Goal: Check status: Check status

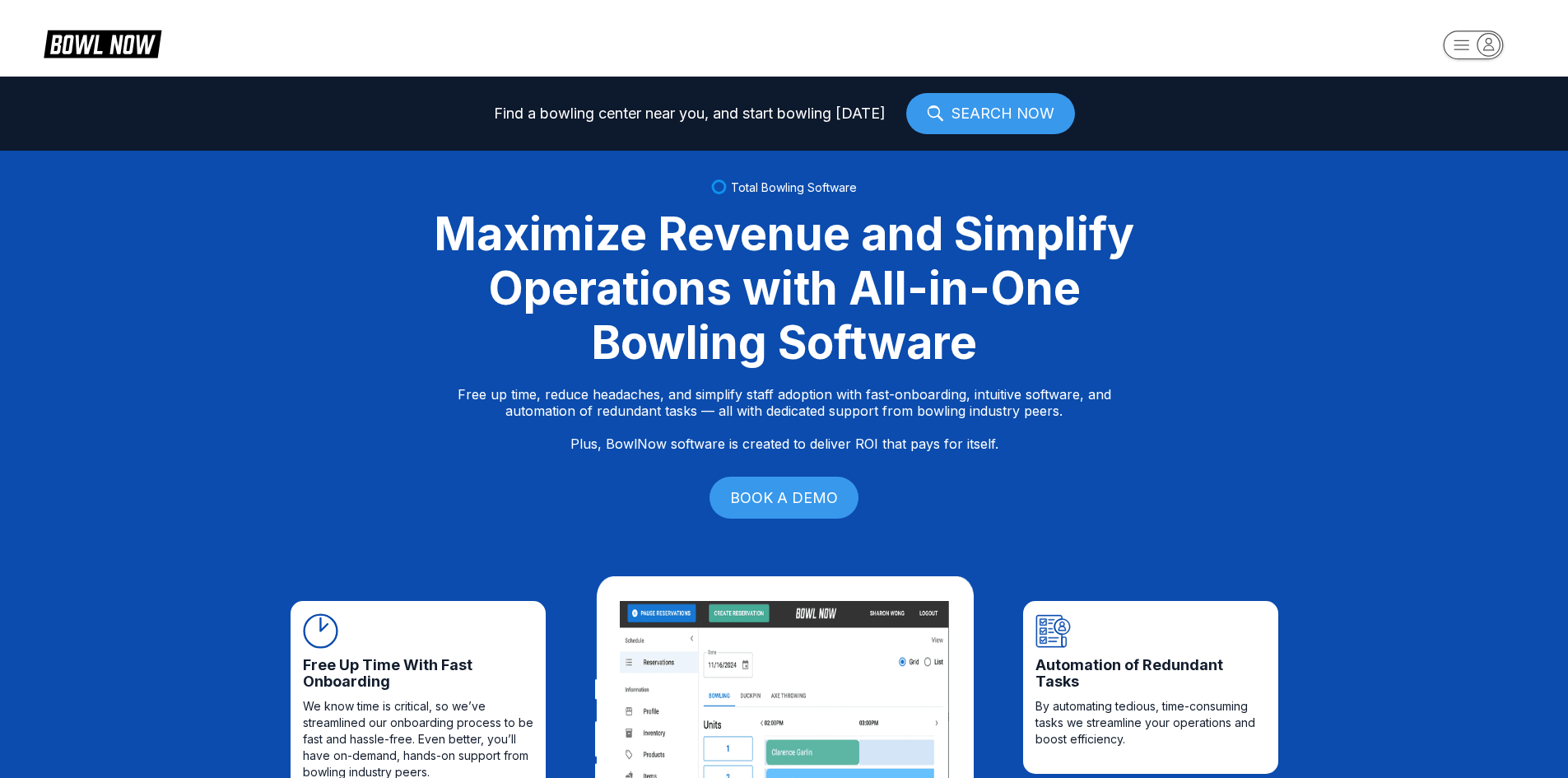
click at [1499, 34] on icon "button" at bounding box center [1473, 46] width 90 height 33
click at [1469, 96] on div "Log In / Sign Up" at bounding box center [1474, 94] width 115 height 29
select select "**"
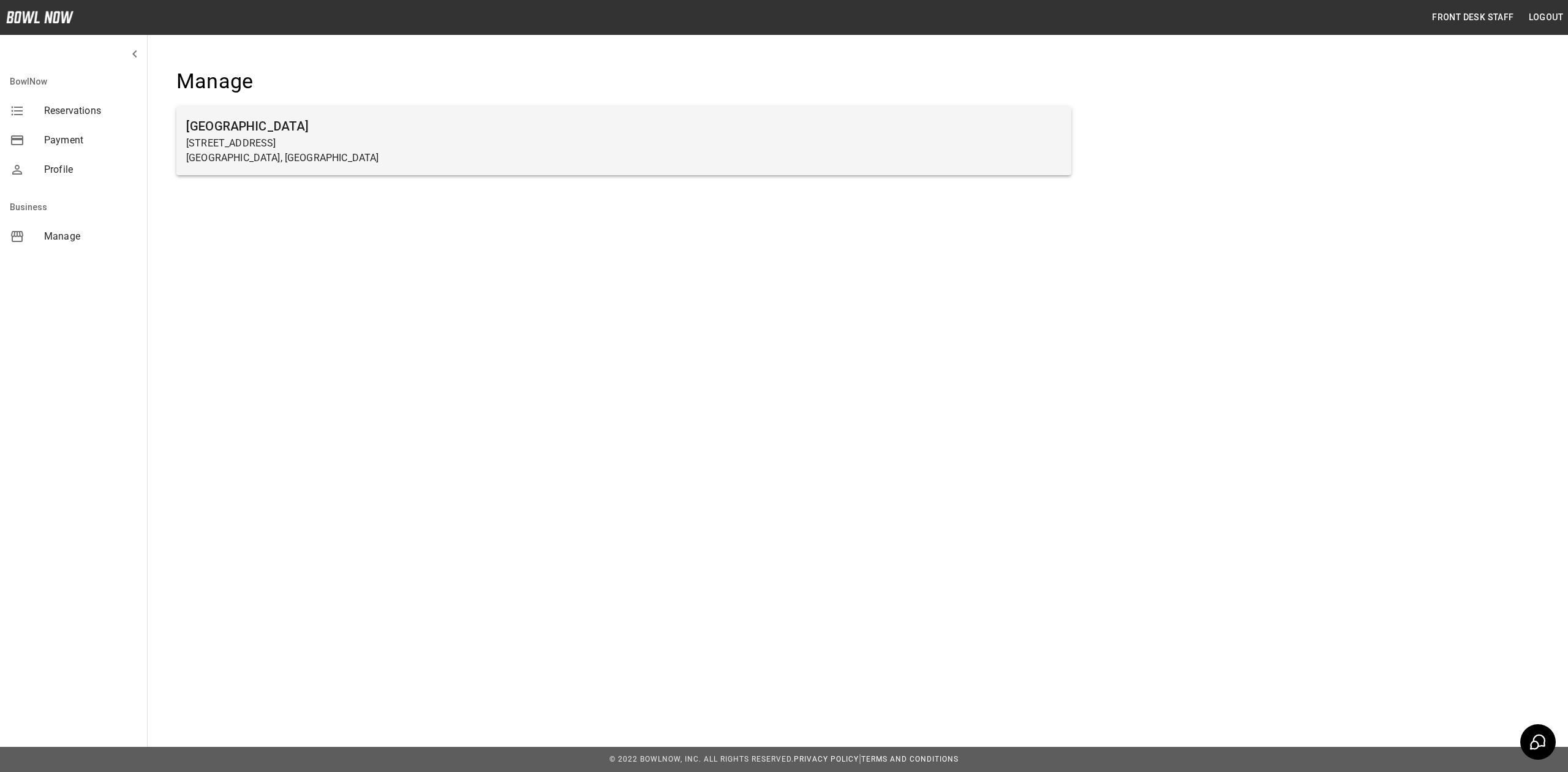
click at [276, 126] on h6 "Farmington Lanes" at bounding box center [624, 126] width 875 height 19
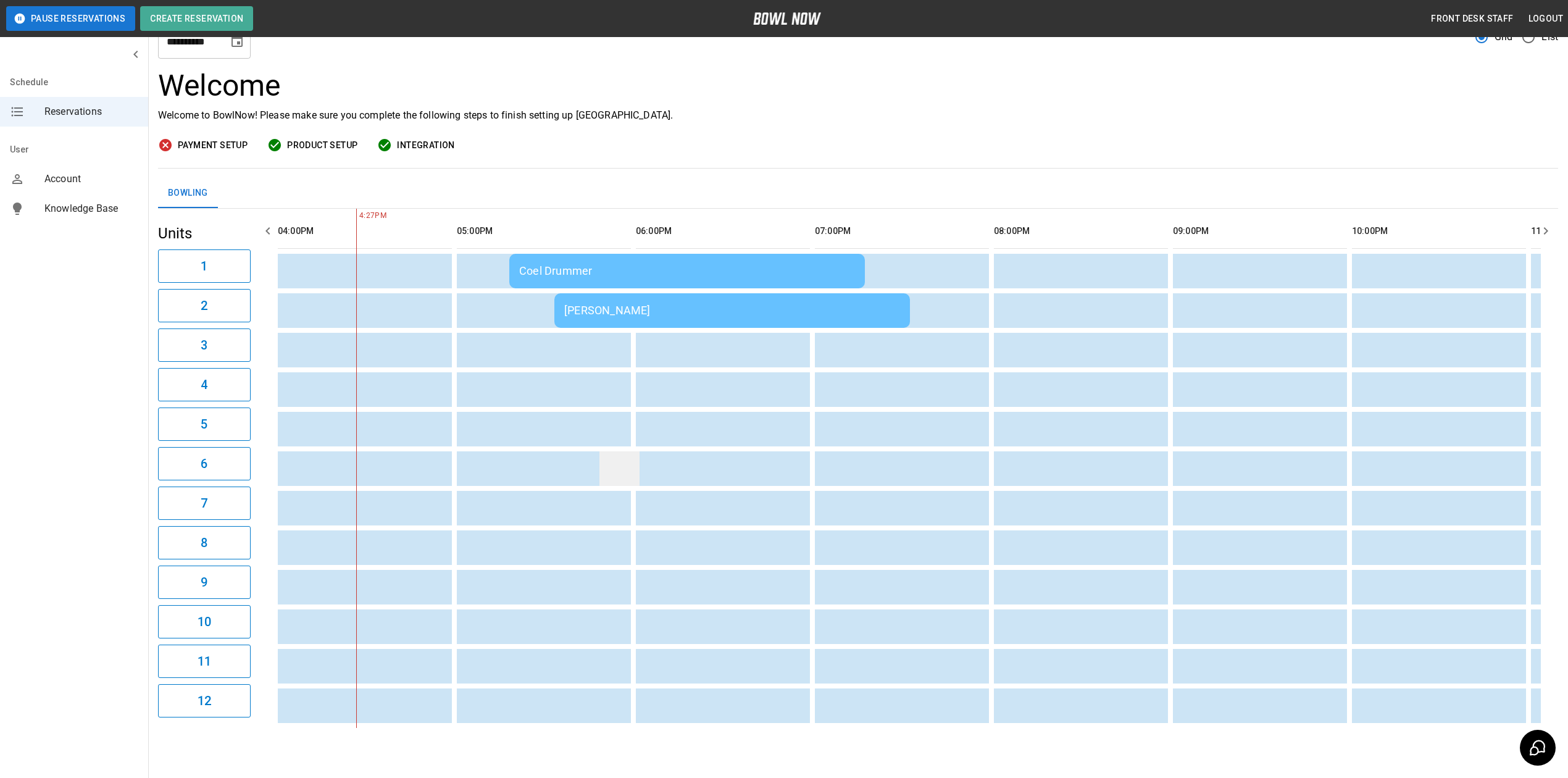
scroll to position [89, 0]
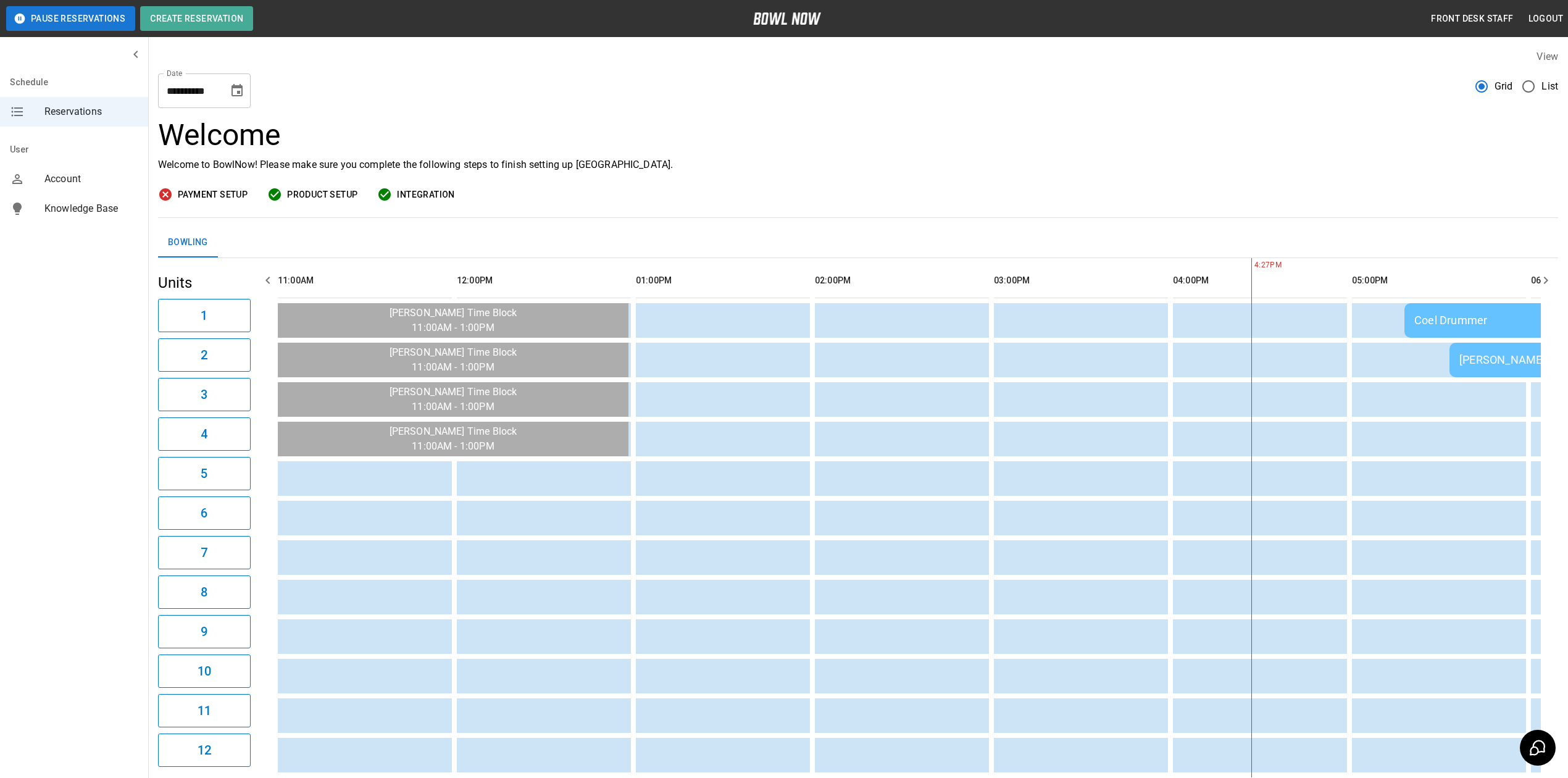
scroll to position [0, 895]
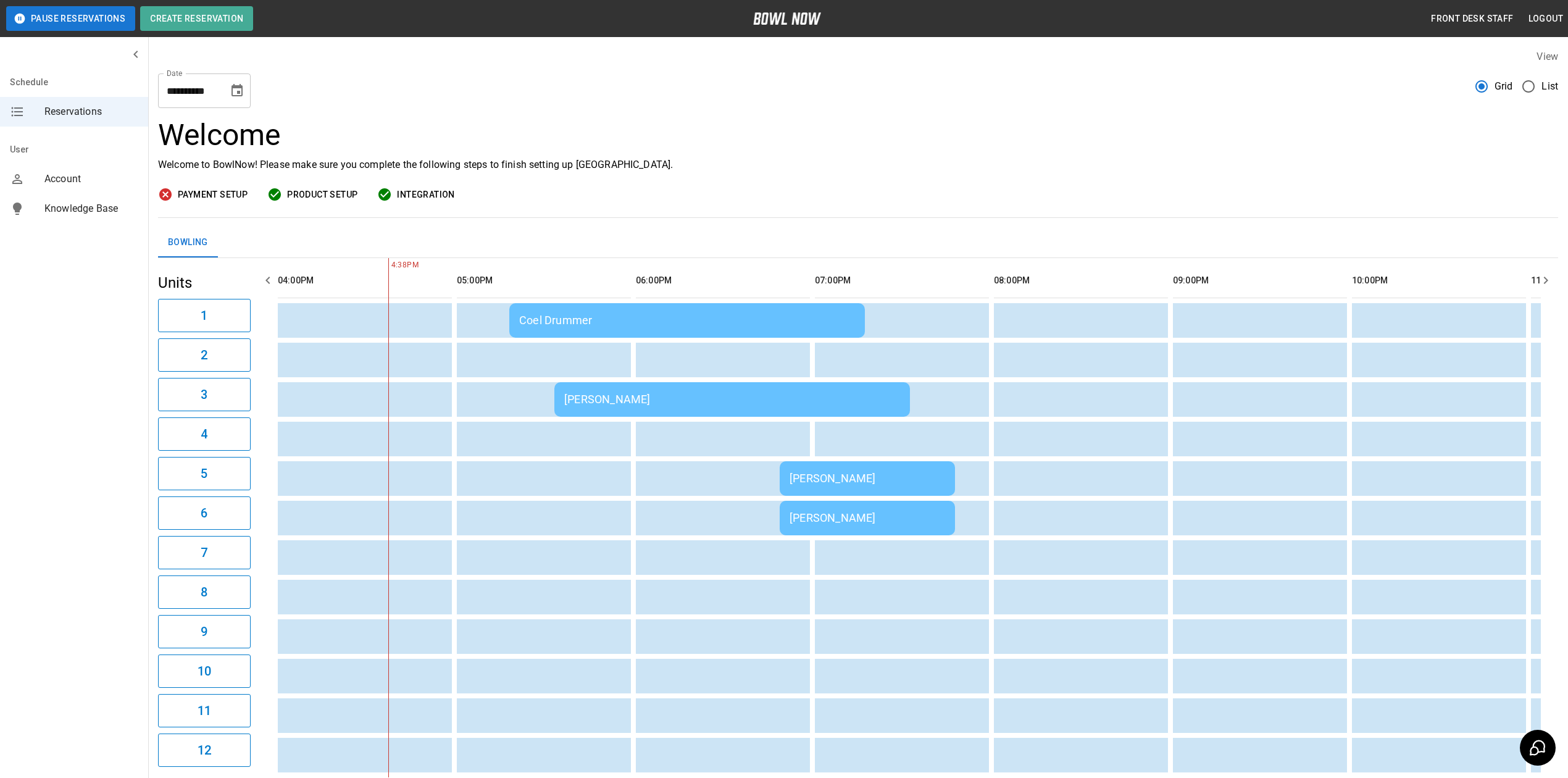
click at [603, 307] on td "Coel Drummer" at bounding box center [686, 321] width 355 height 35
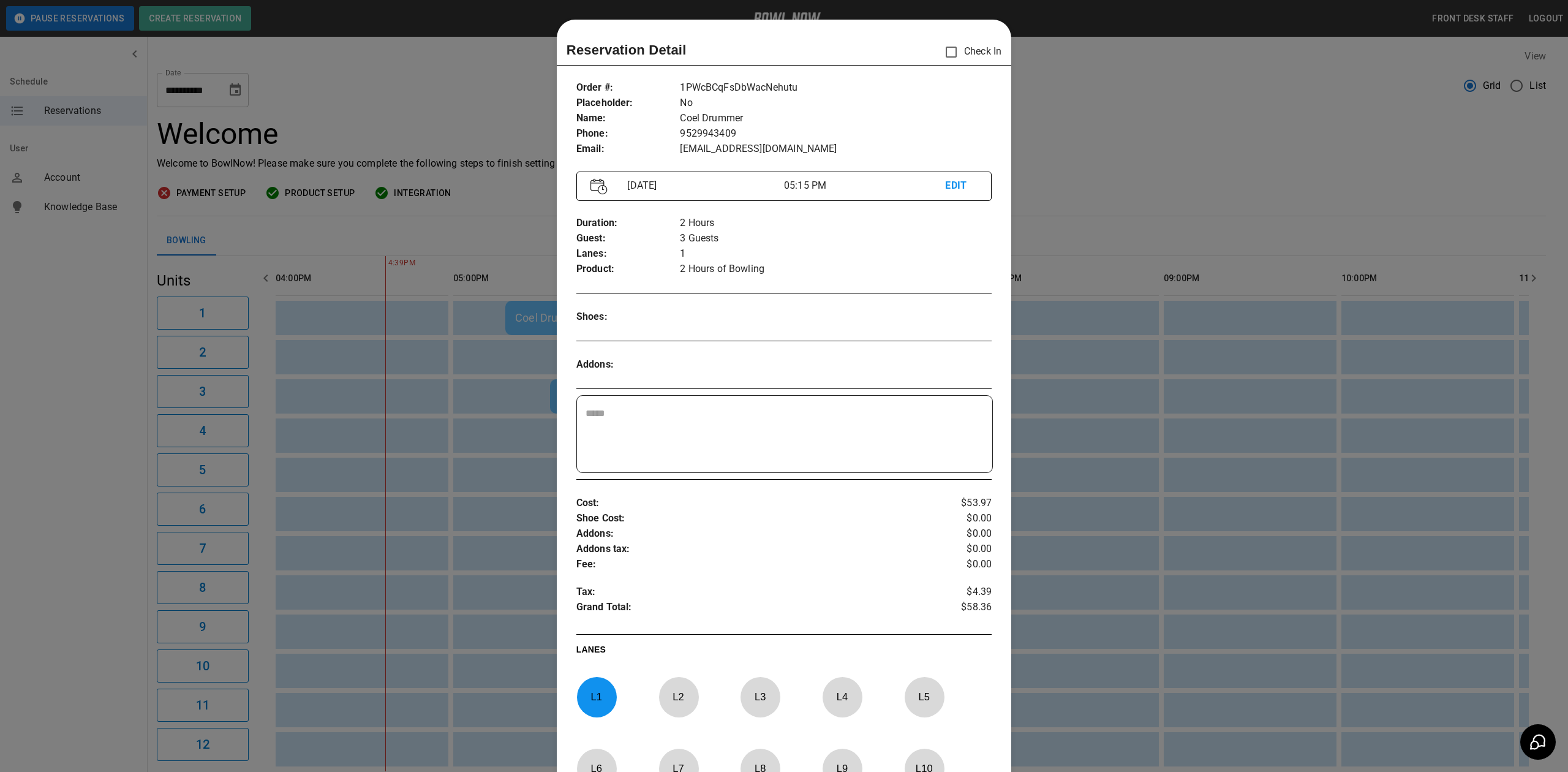
scroll to position [19, 0]
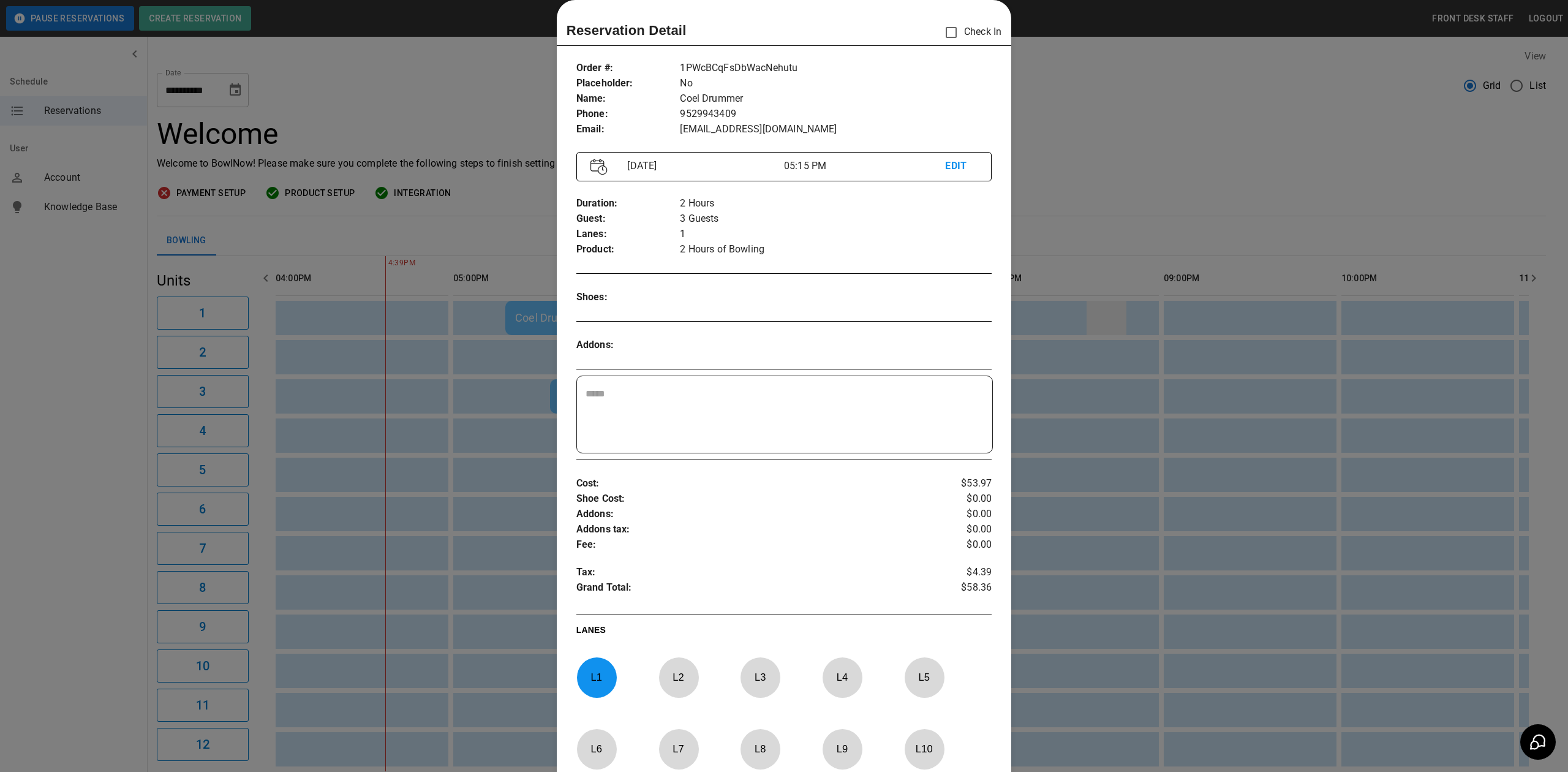
drag, startPoint x: 1132, startPoint y: 299, endPoint x: 1118, endPoint y: 319, distance: 24.4
click at [1132, 299] on div at bounding box center [784, 386] width 1568 height 772
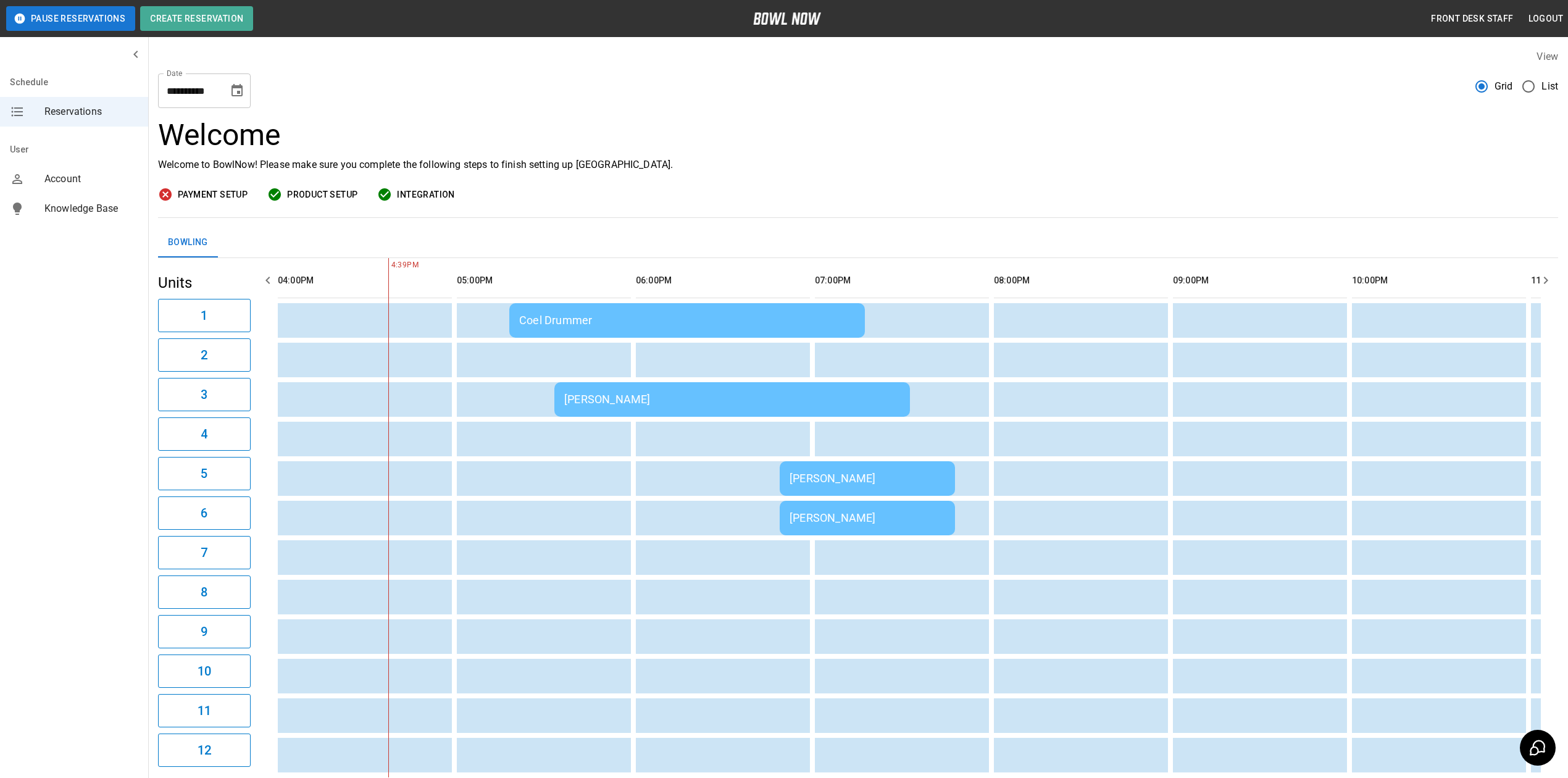
click at [593, 315] on div "Coel Drummer" at bounding box center [687, 320] width 336 height 13
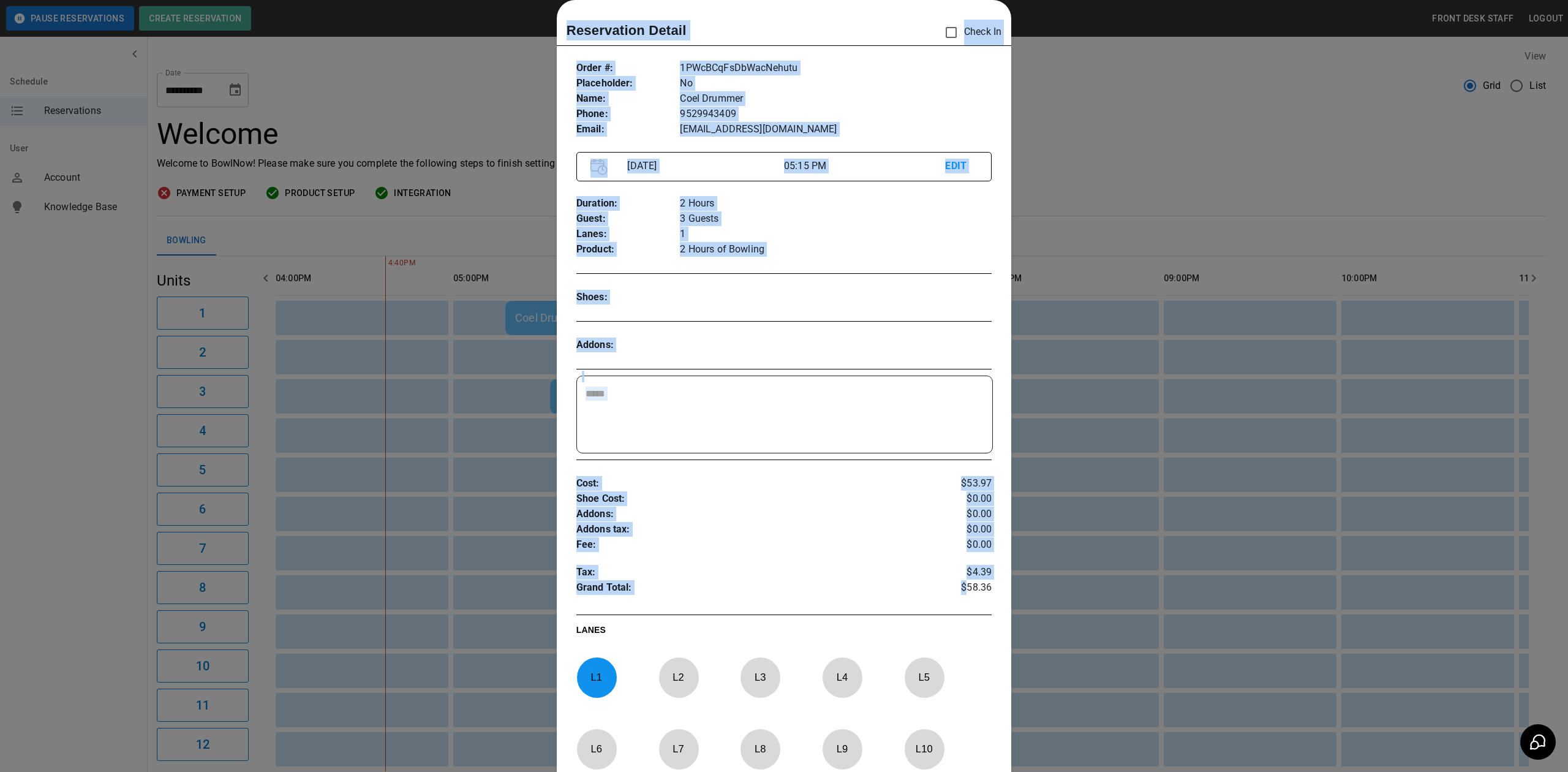
drag, startPoint x: 956, startPoint y: 587, endPoint x: 1155, endPoint y: 556, distance: 201.4
click at [1156, 558] on div "Reservation Detail Check In Order # : Placeholder : Name : Phone : Email : 1PWc…" at bounding box center [784, 386] width 1568 height 772
click at [1118, 260] on div at bounding box center [784, 386] width 1568 height 772
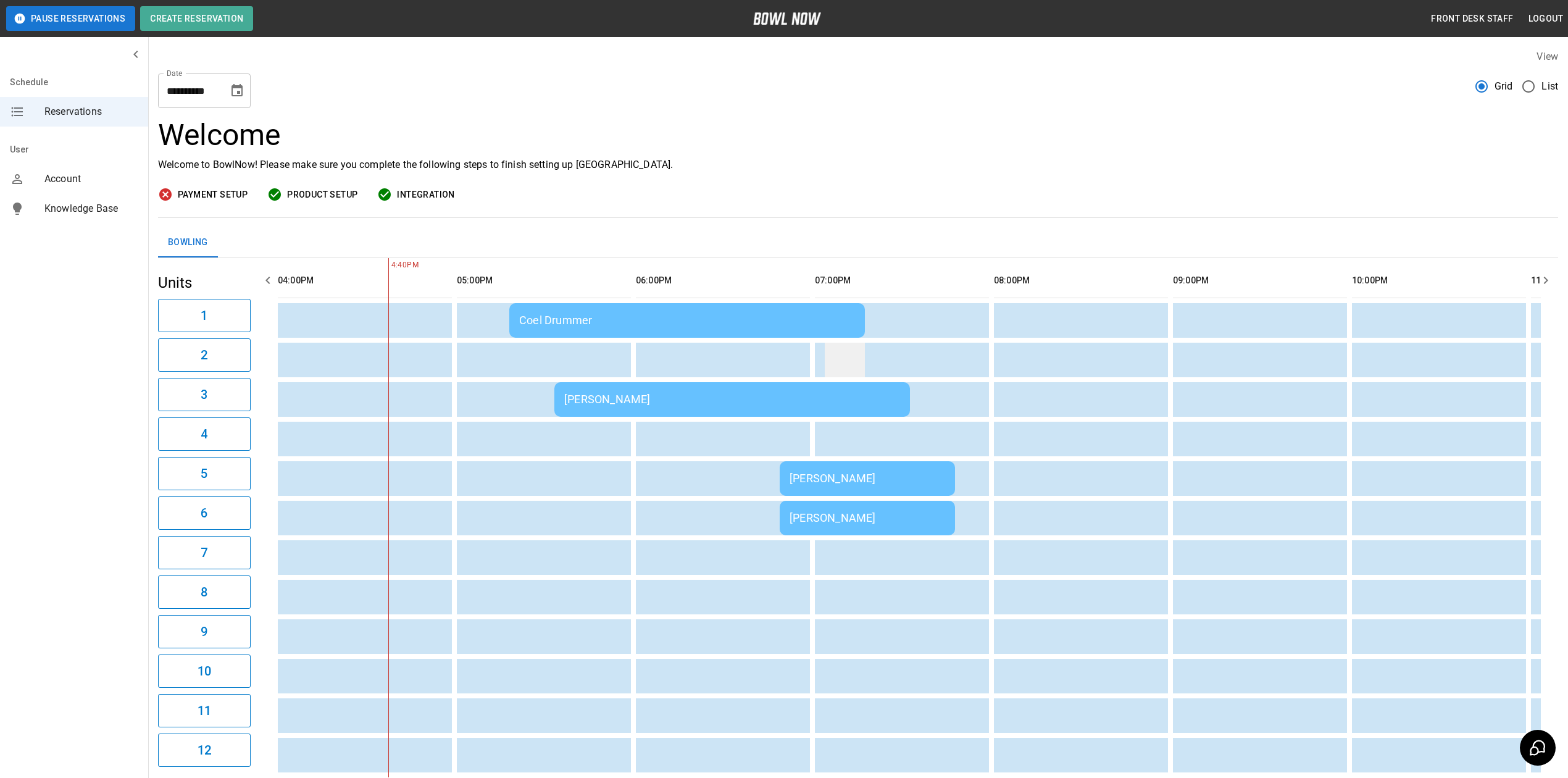
click at [834, 373] on td "sticky table" at bounding box center [844, 360] width 40 height 35
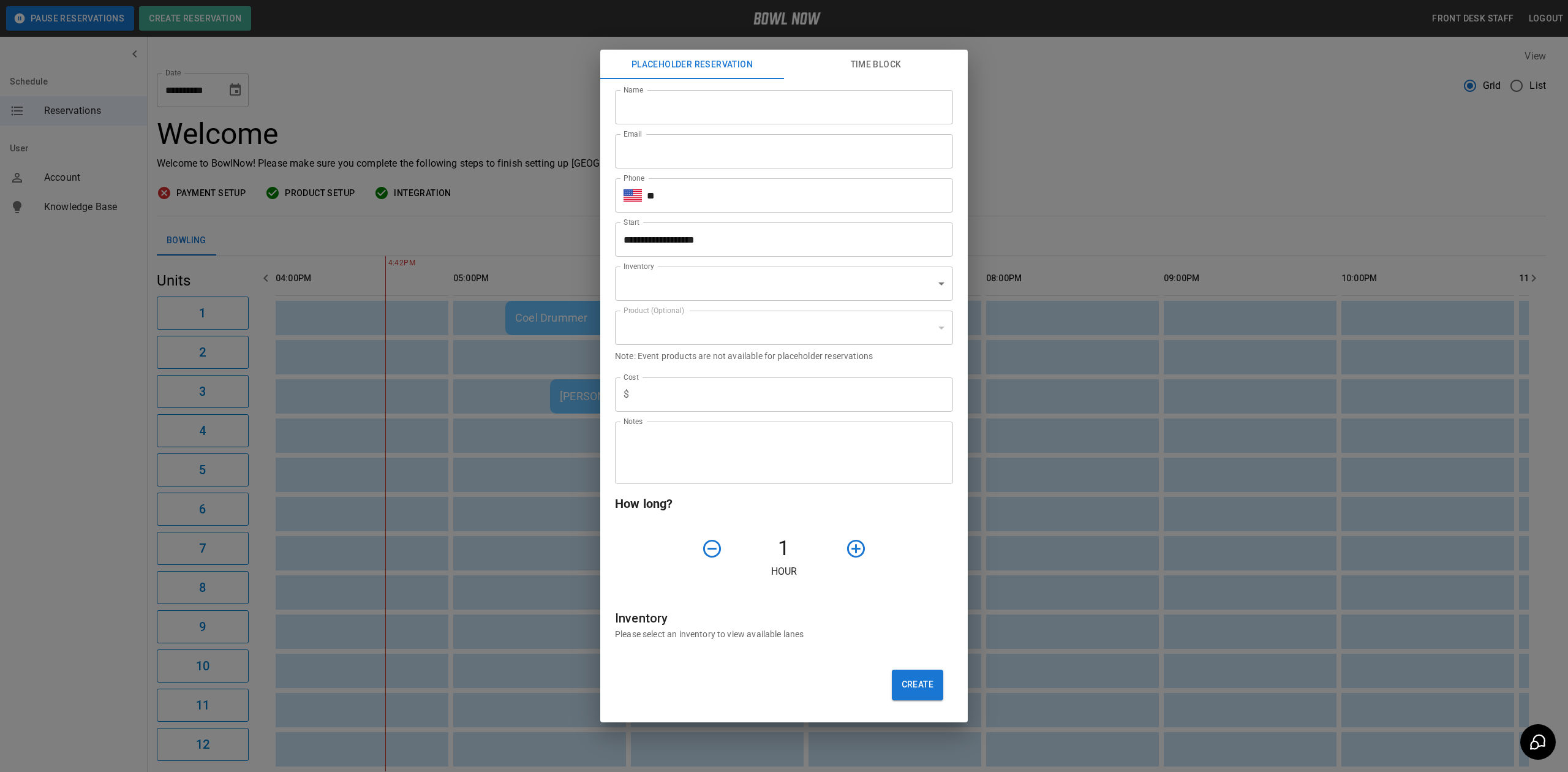
type input "**********"
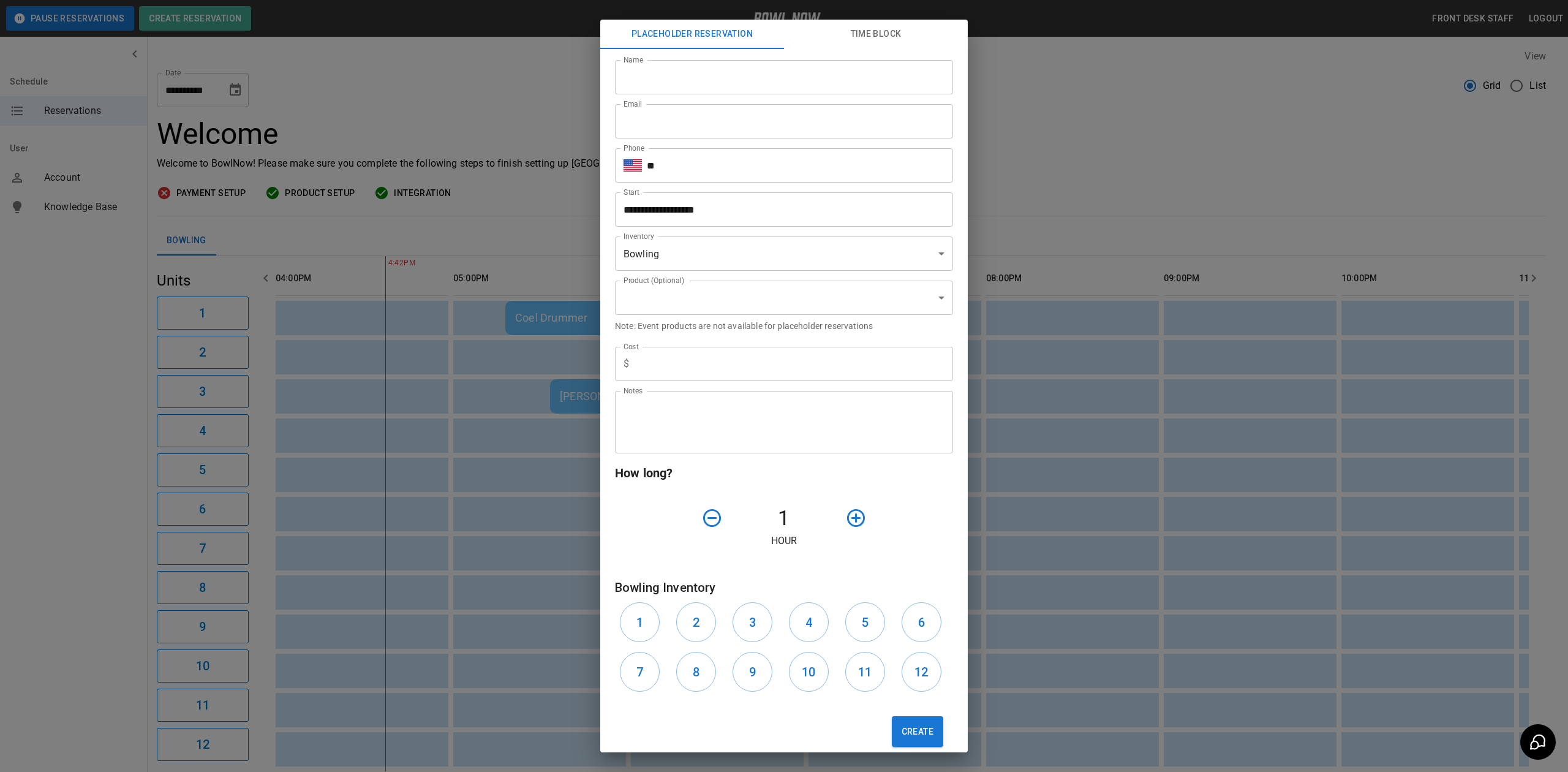
click at [1091, 185] on div "**********" at bounding box center [784, 386] width 1568 height 772
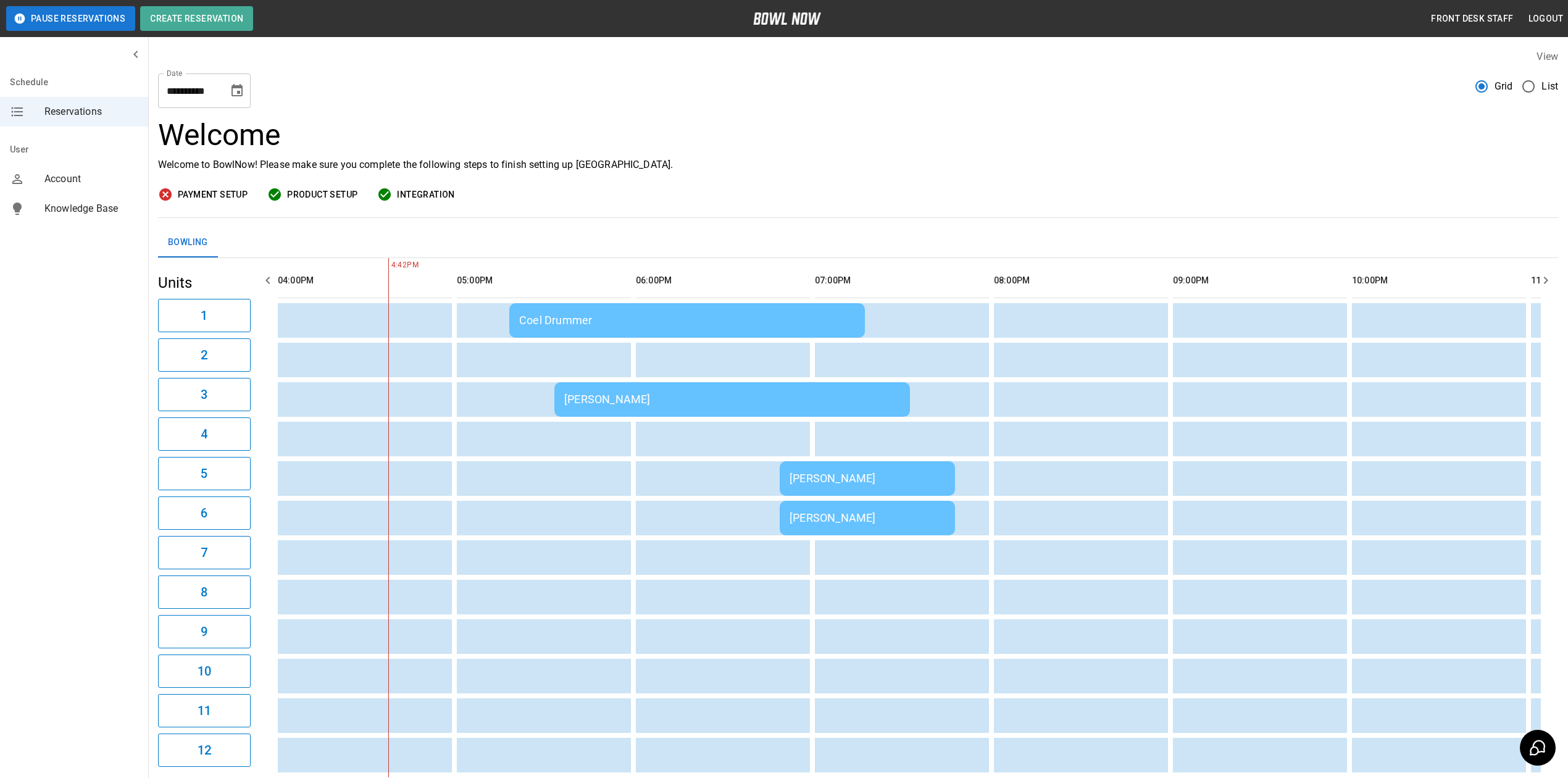
click at [747, 404] on div "[PERSON_NAME]" at bounding box center [732, 399] width 336 height 13
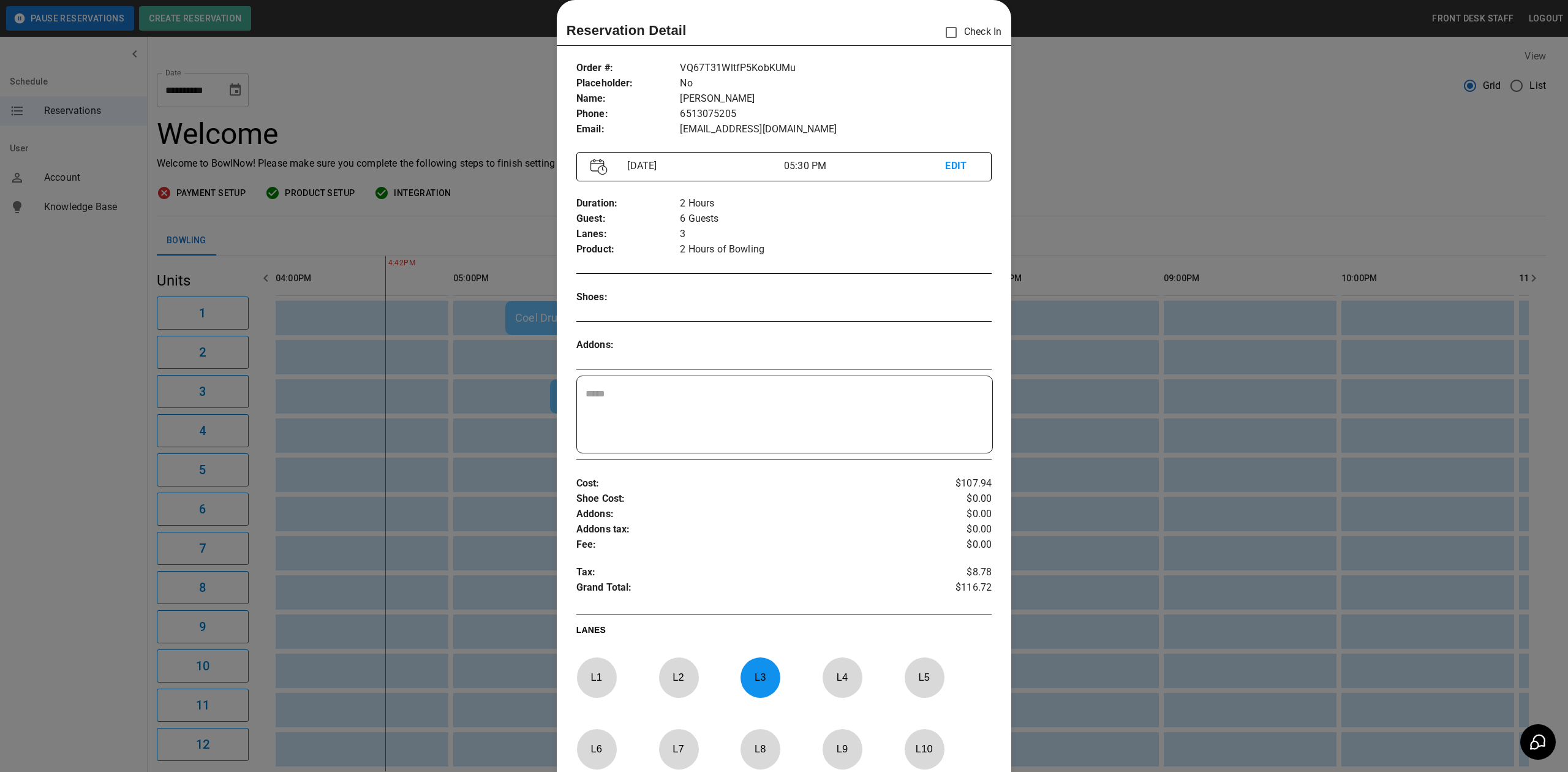
click at [1164, 292] on div at bounding box center [784, 386] width 1568 height 772
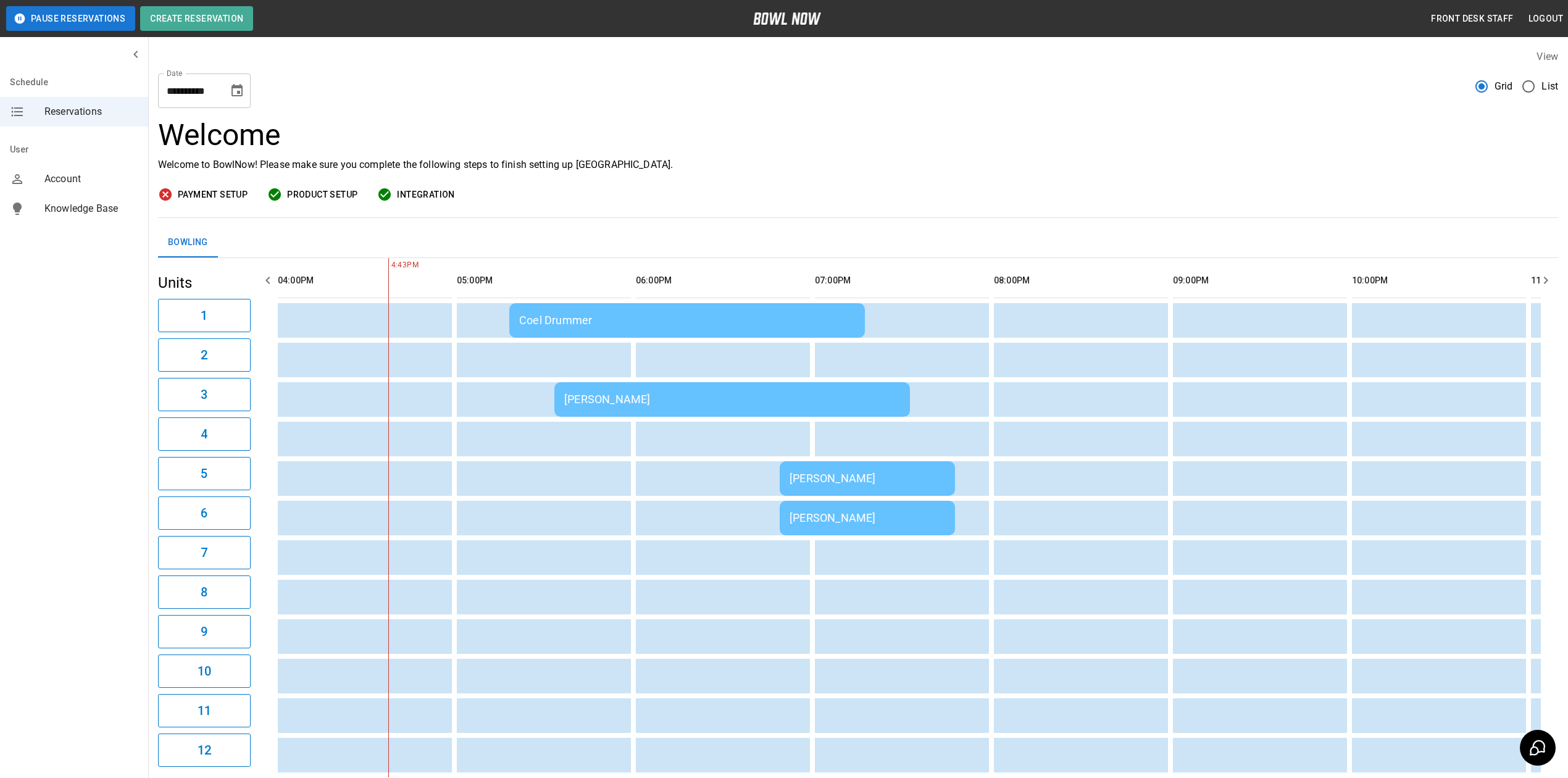
drag, startPoint x: 784, startPoint y: 474, endPoint x: 784, endPoint y: 464, distance: 10.0
click at [784, 464] on td "[PERSON_NAME]" at bounding box center [867, 478] width 175 height 35
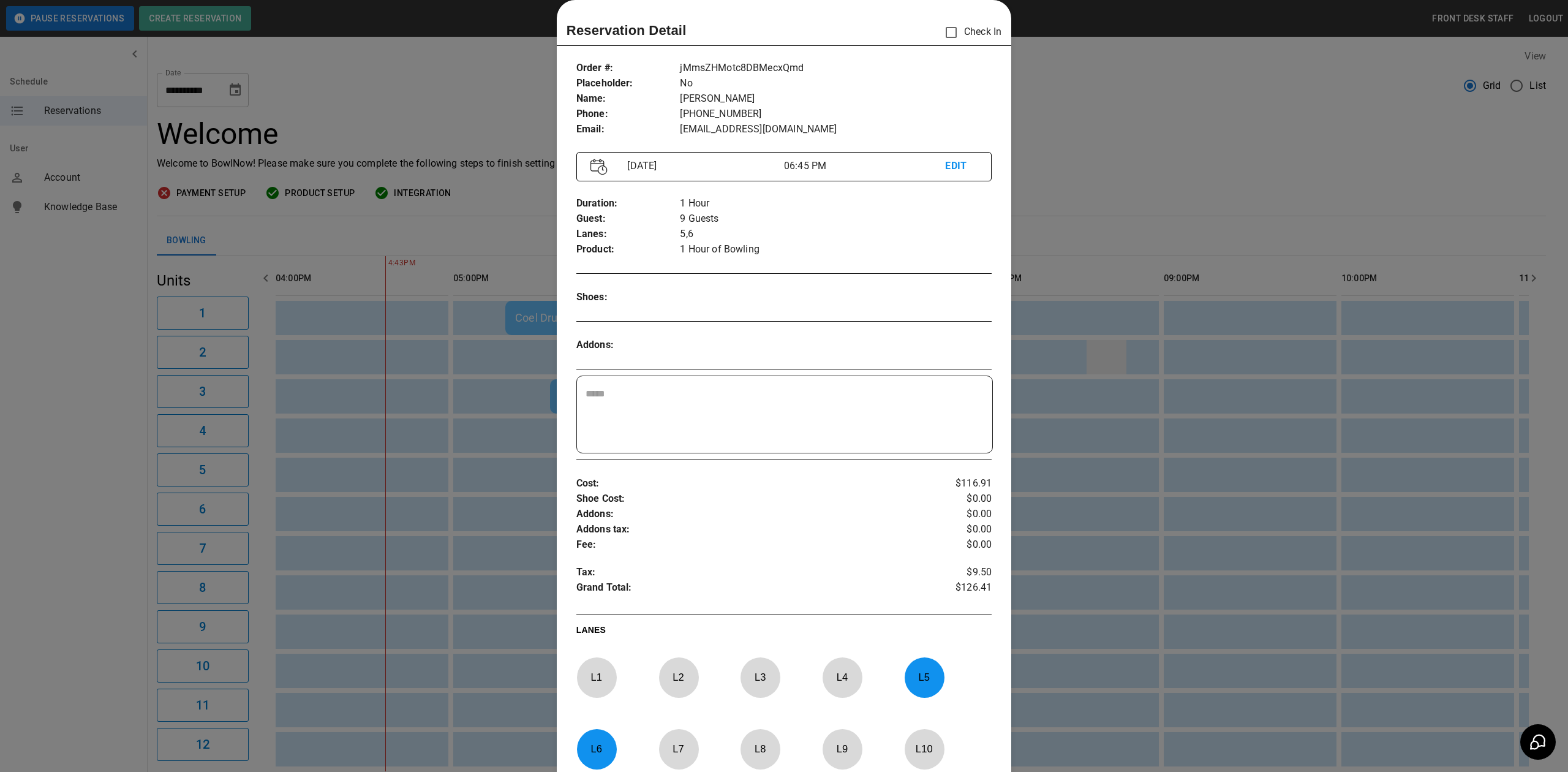
click at [1105, 373] on div at bounding box center [784, 386] width 1568 height 772
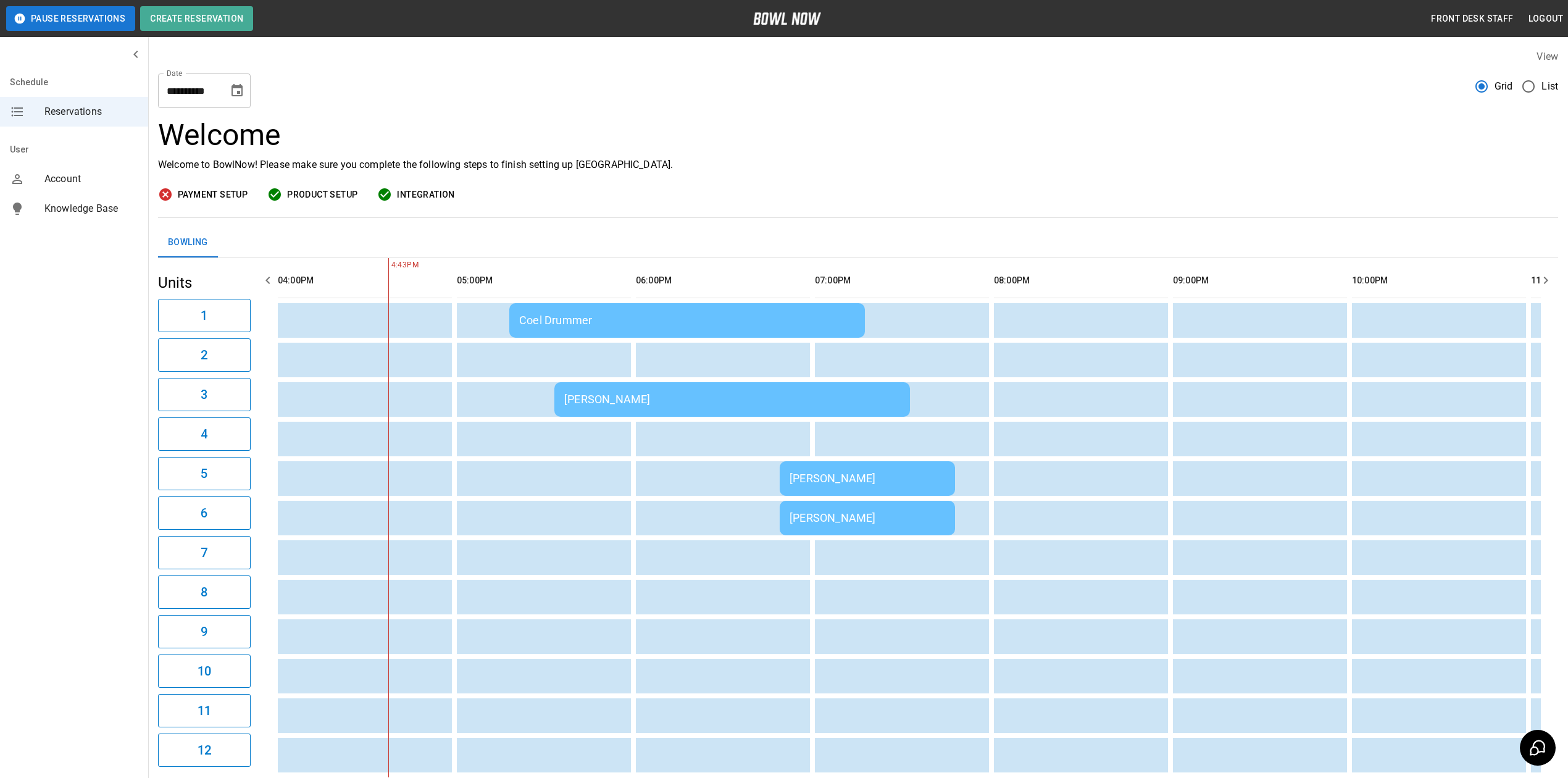
click at [860, 524] on div "[PERSON_NAME]" at bounding box center [867, 518] width 156 height 13
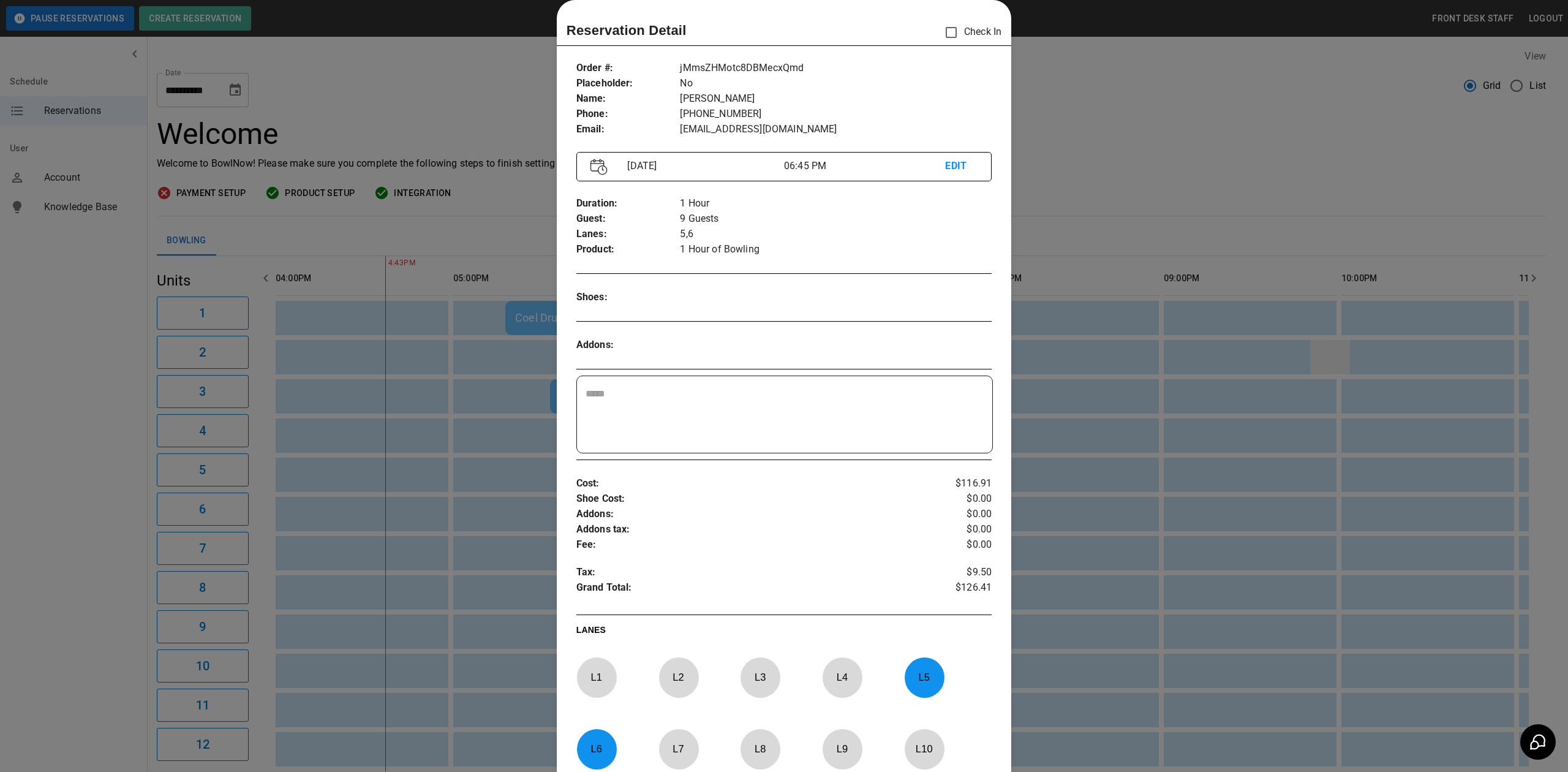
drag, startPoint x: 1344, startPoint y: 356, endPoint x: 1334, endPoint y: 367, distance: 14.9
click at [1344, 362] on div at bounding box center [784, 386] width 1568 height 772
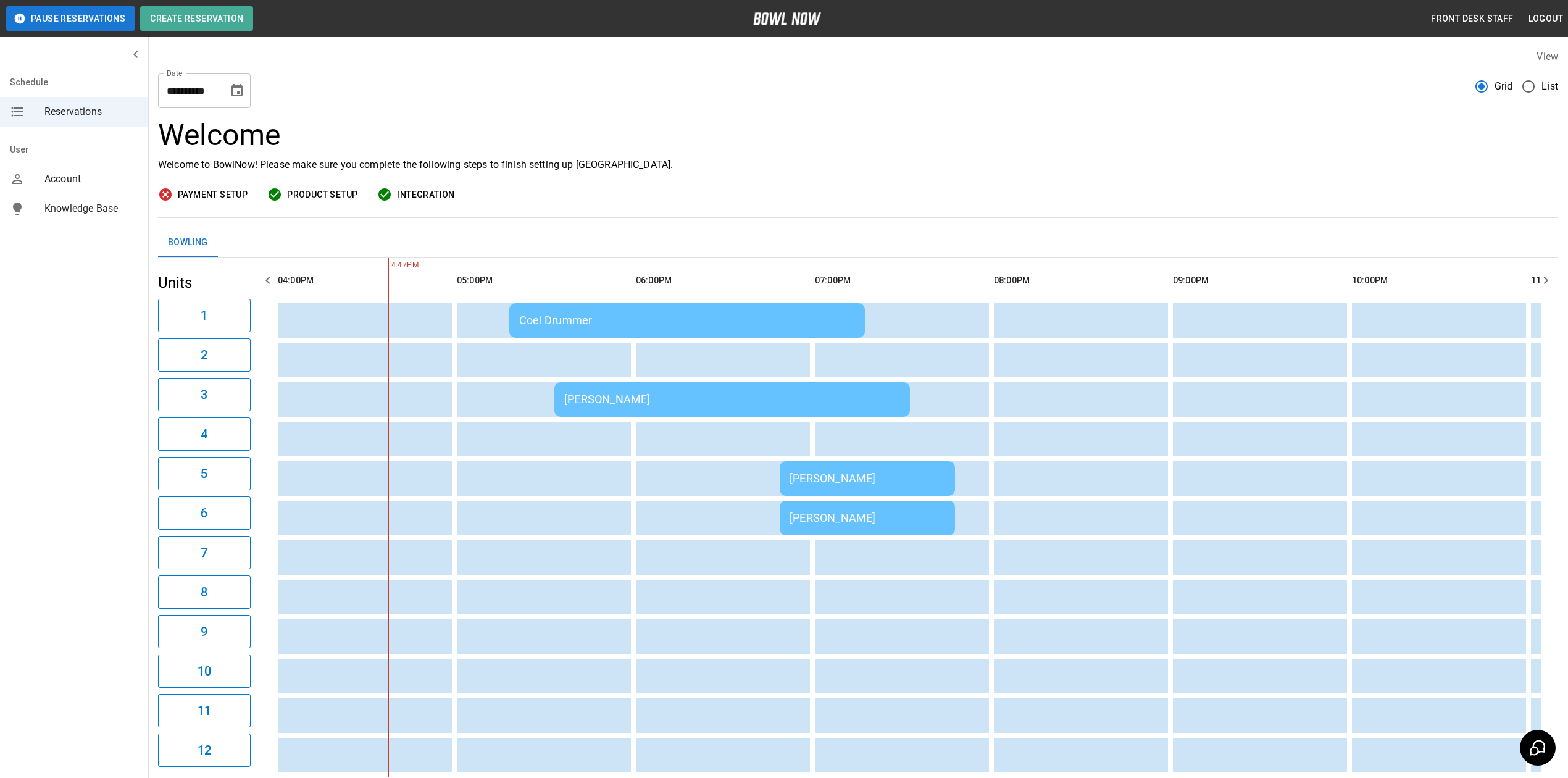
click at [605, 330] on td "Coel Drummer" at bounding box center [686, 321] width 355 height 35
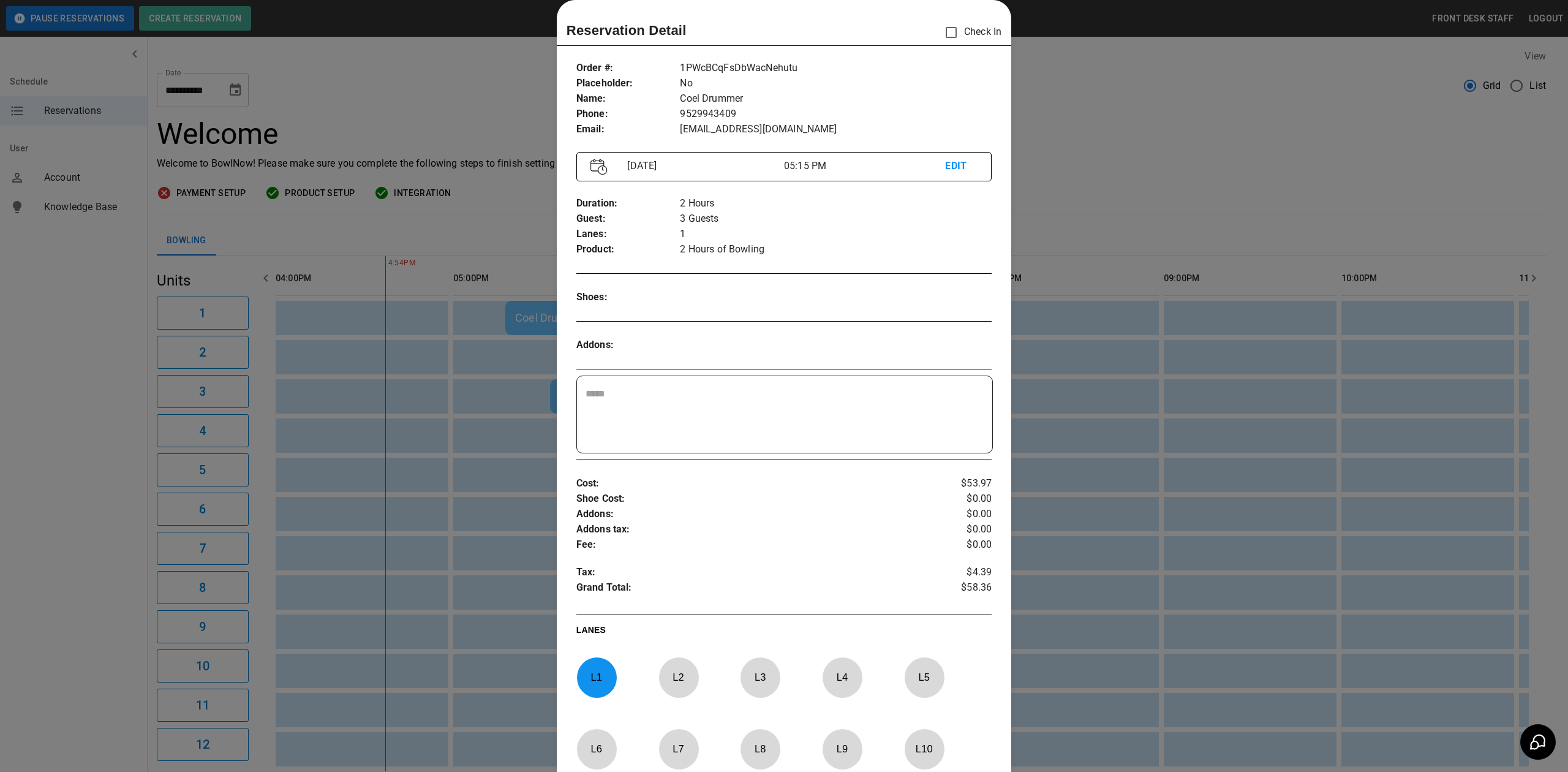
click at [375, 103] on div at bounding box center [784, 386] width 1568 height 772
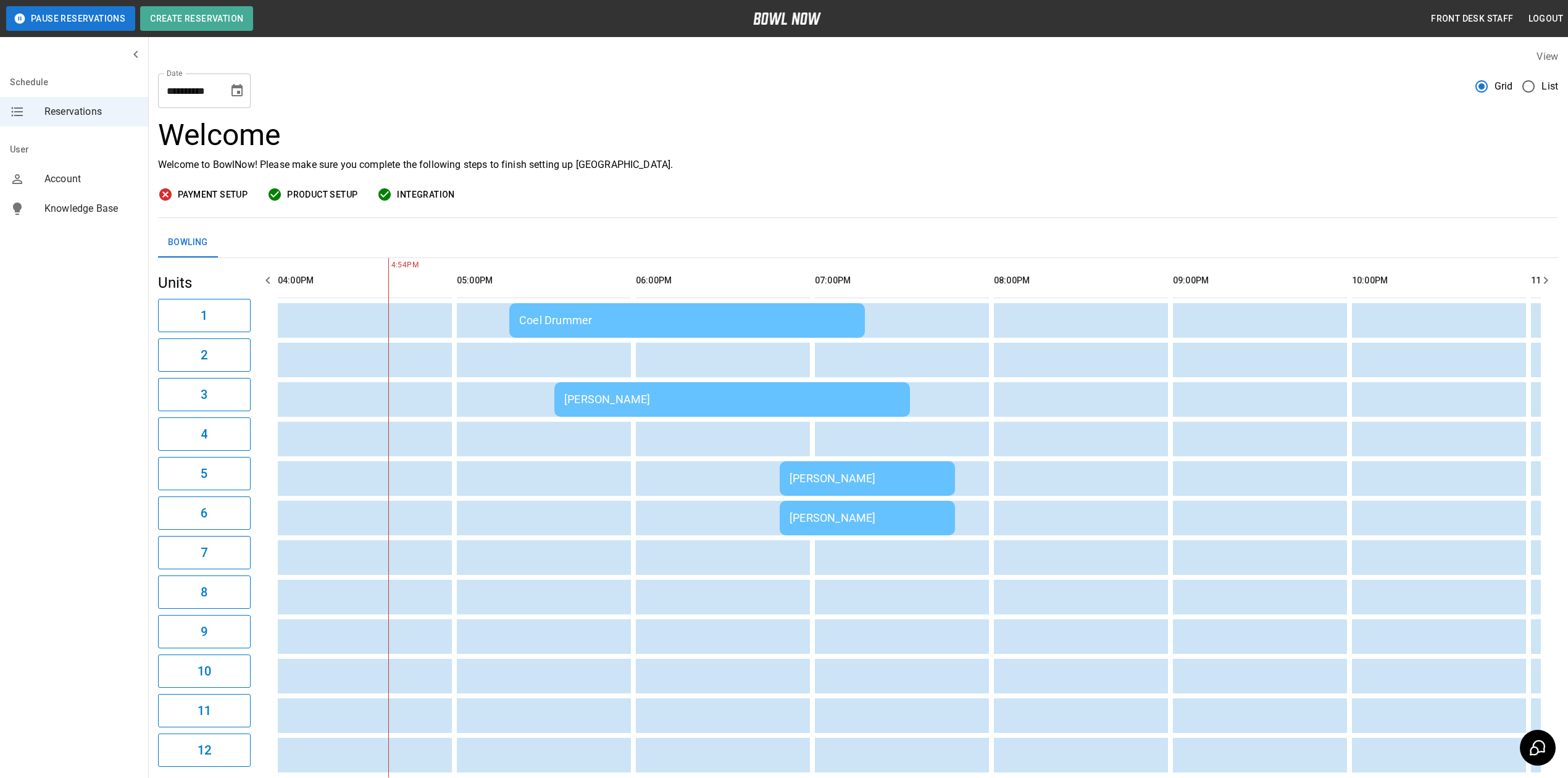
click at [610, 400] on div "[PERSON_NAME]" at bounding box center [732, 399] width 336 height 13
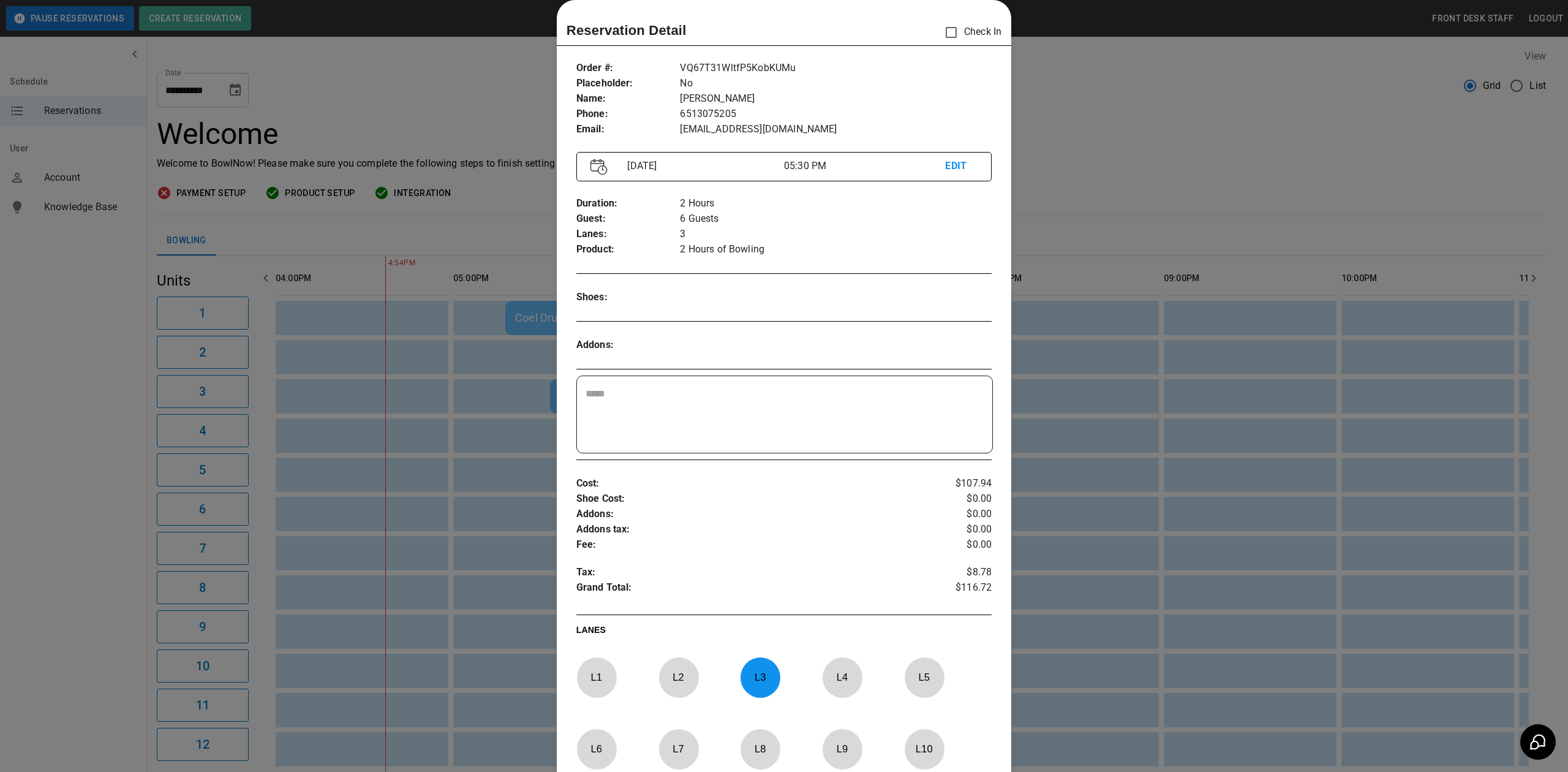
click at [378, 132] on div at bounding box center [784, 386] width 1568 height 772
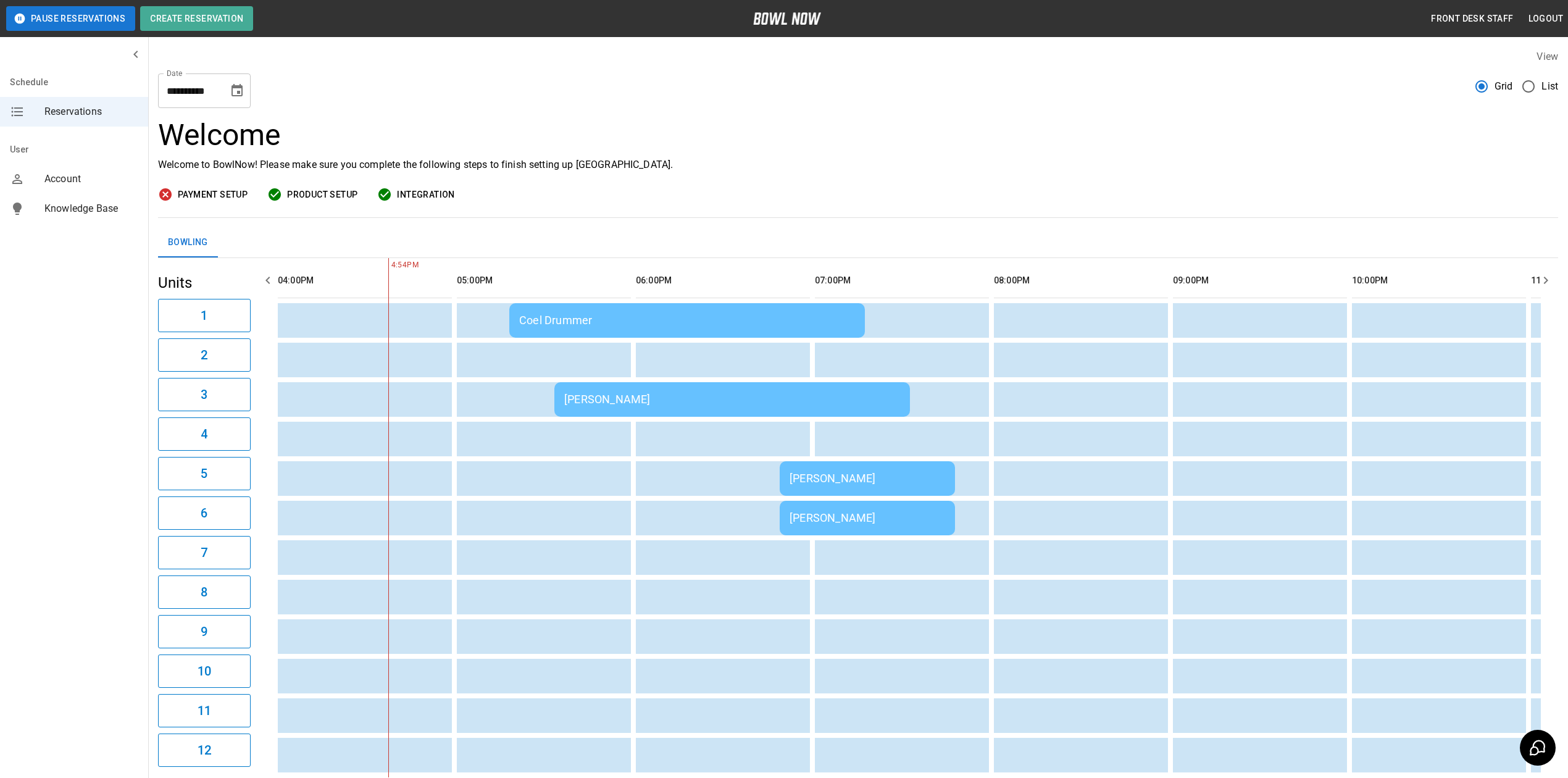
click at [716, 400] on div "[PERSON_NAME]" at bounding box center [732, 399] width 336 height 13
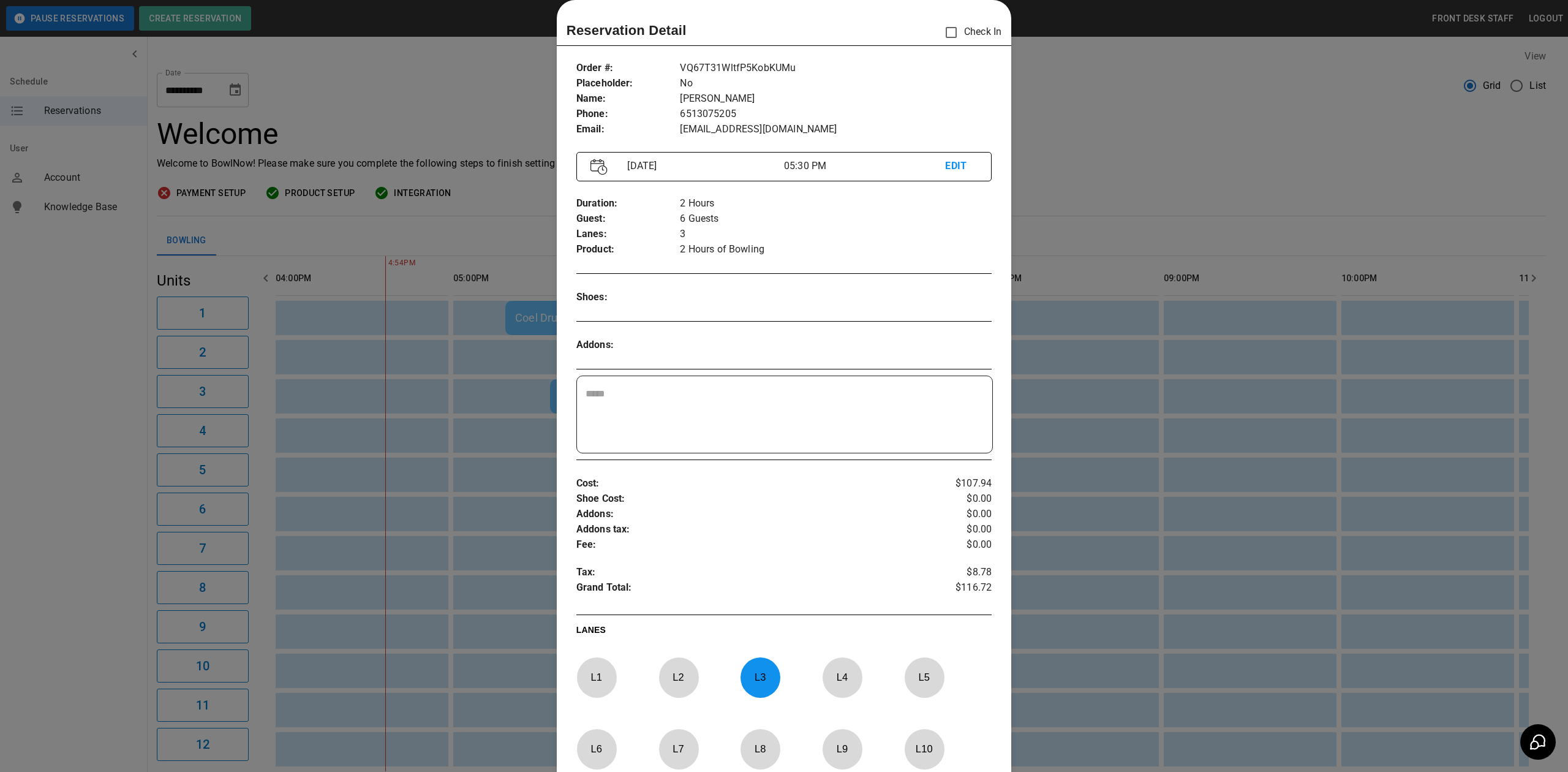
click at [432, 86] on div at bounding box center [784, 386] width 1568 height 772
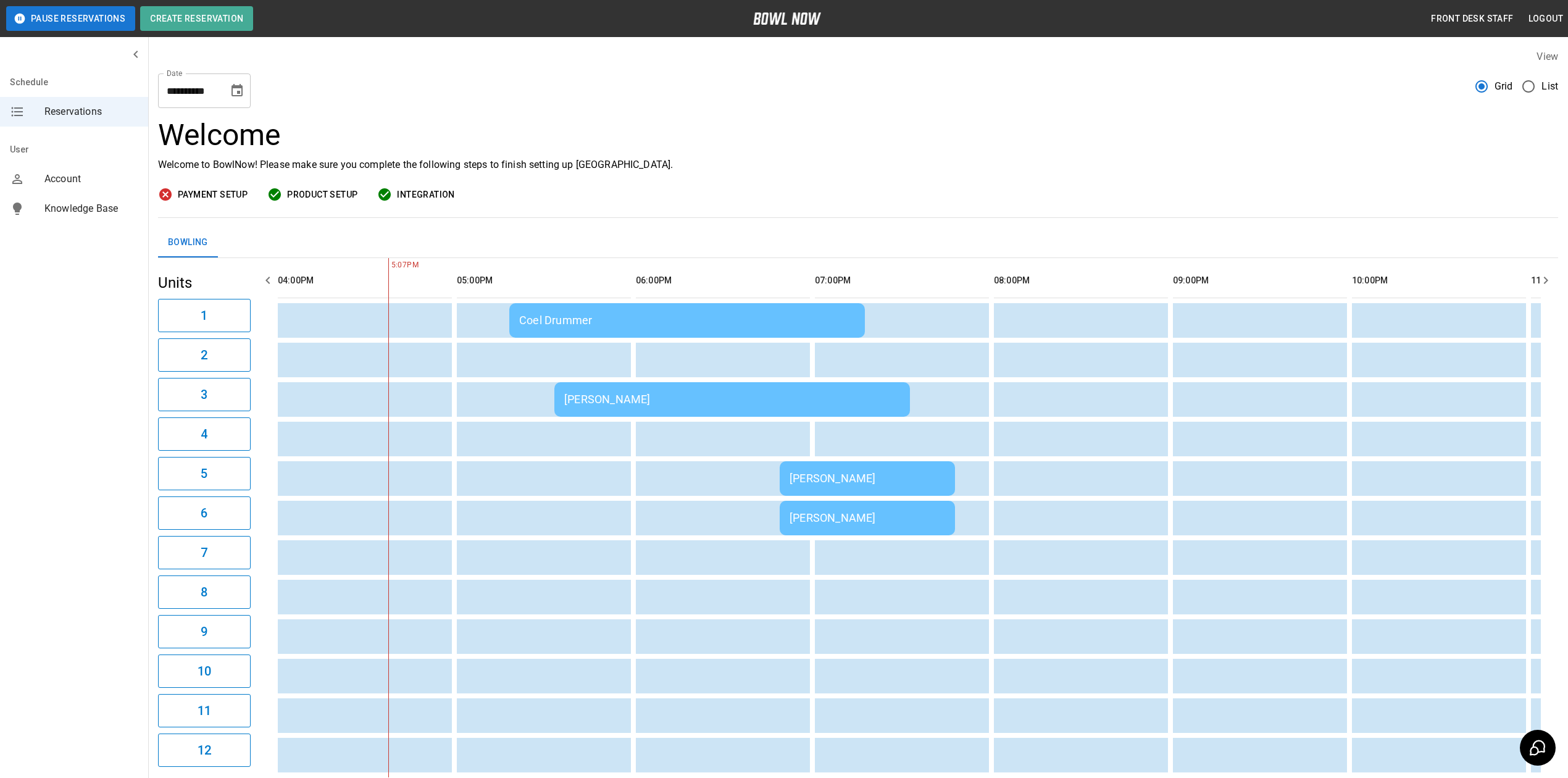
click at [637, 326] on div "Coel Drummer" at bounding box center [687, 320] width 336 height 13
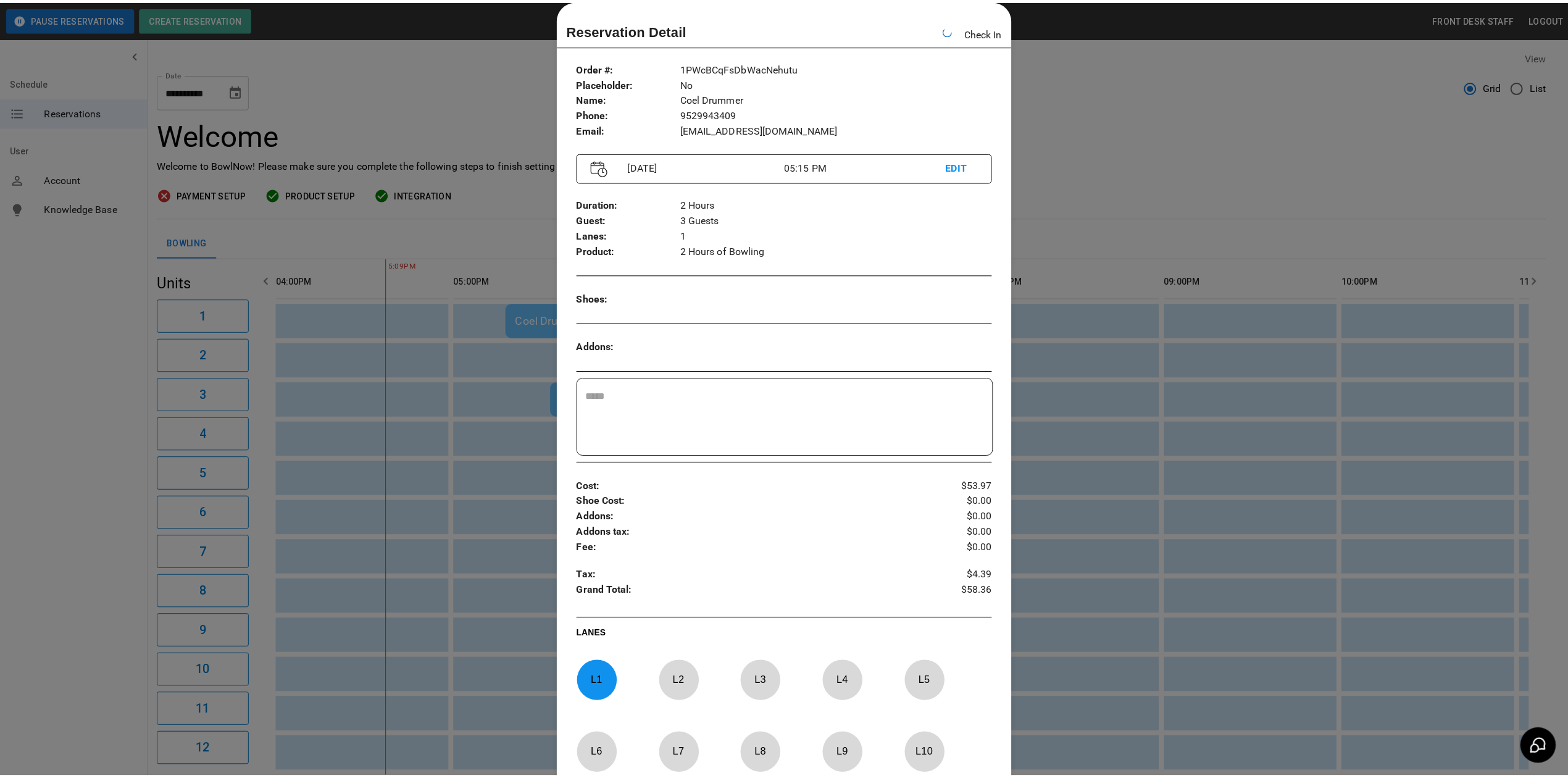
scroll to position [0, 1047]
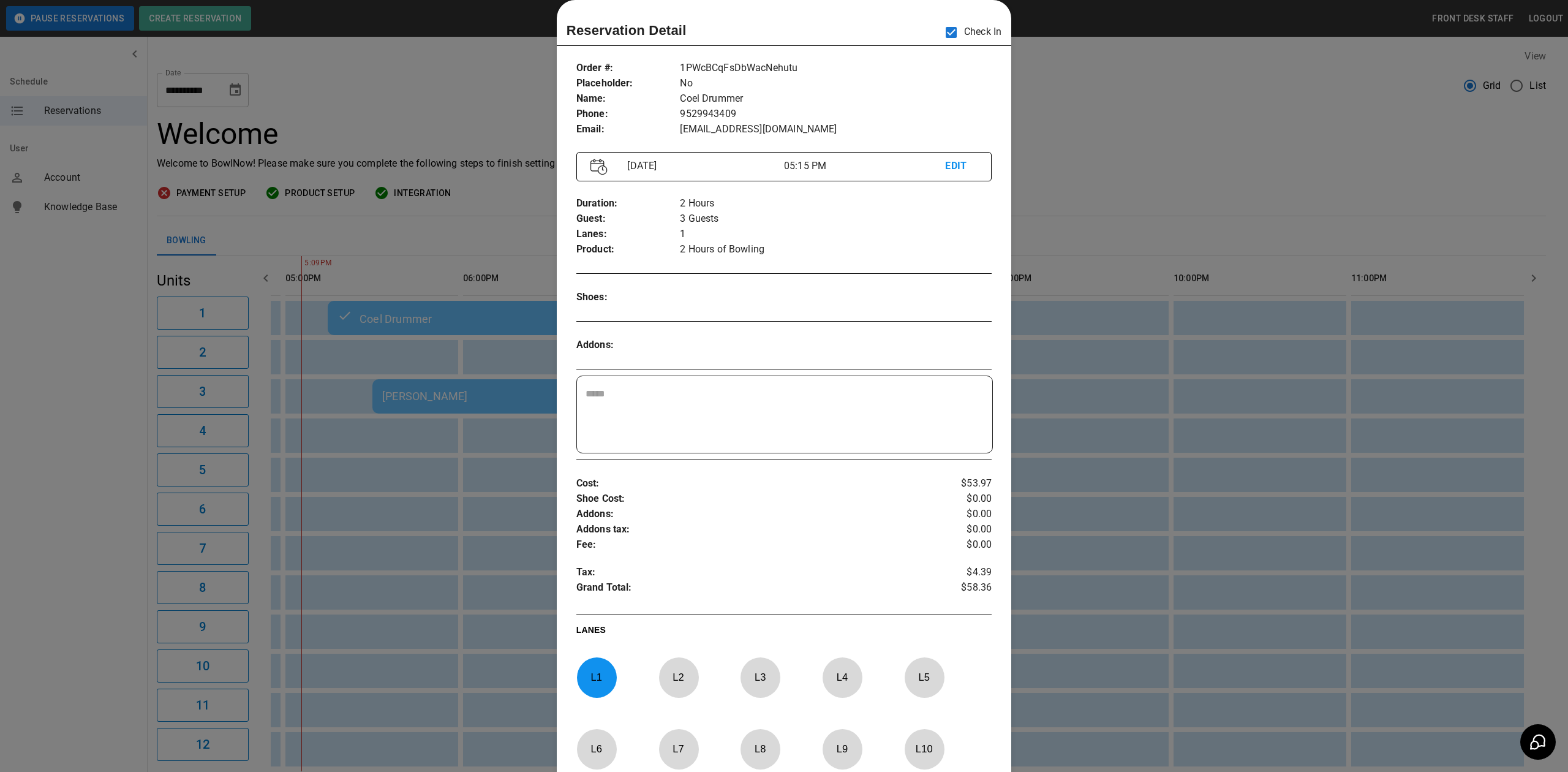
click at [1108, 164] on div at bounding box center [784, 386] width 1568 height 772
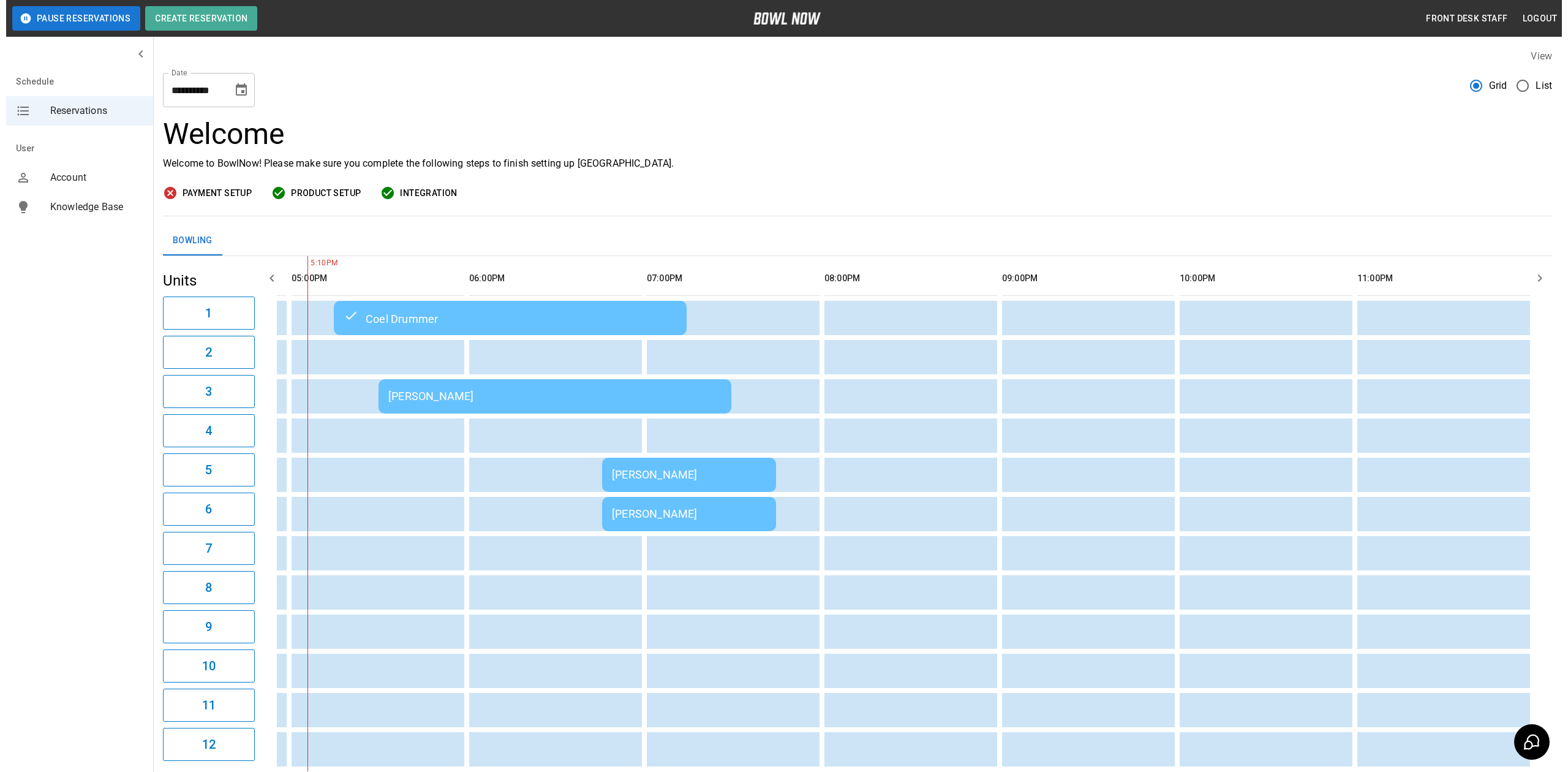
scroll to position [0, 1059]
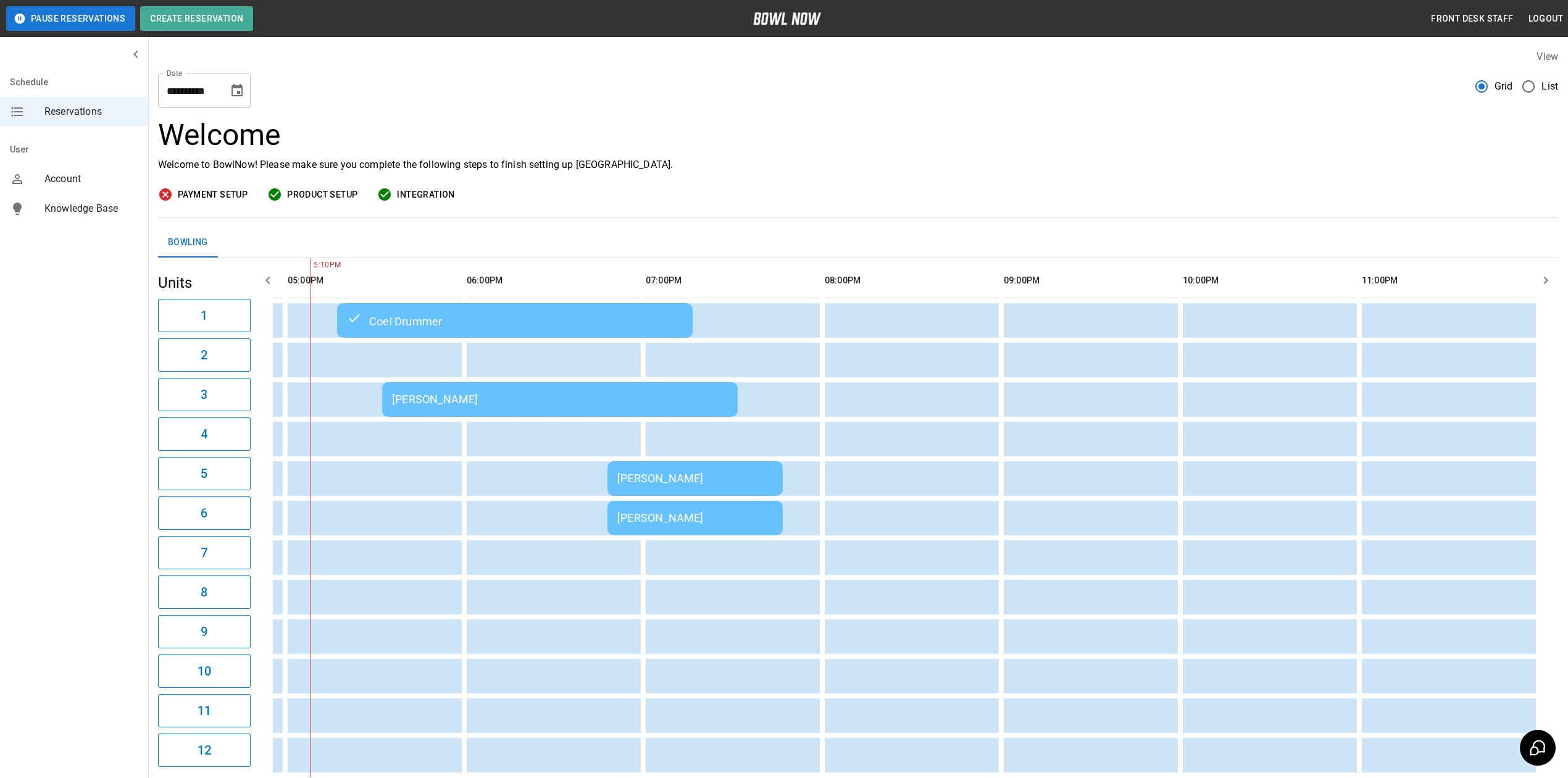
click at [487, 392] on div "[PERSON_NAME]" at bounding box center [559, 399] width 336 height 13
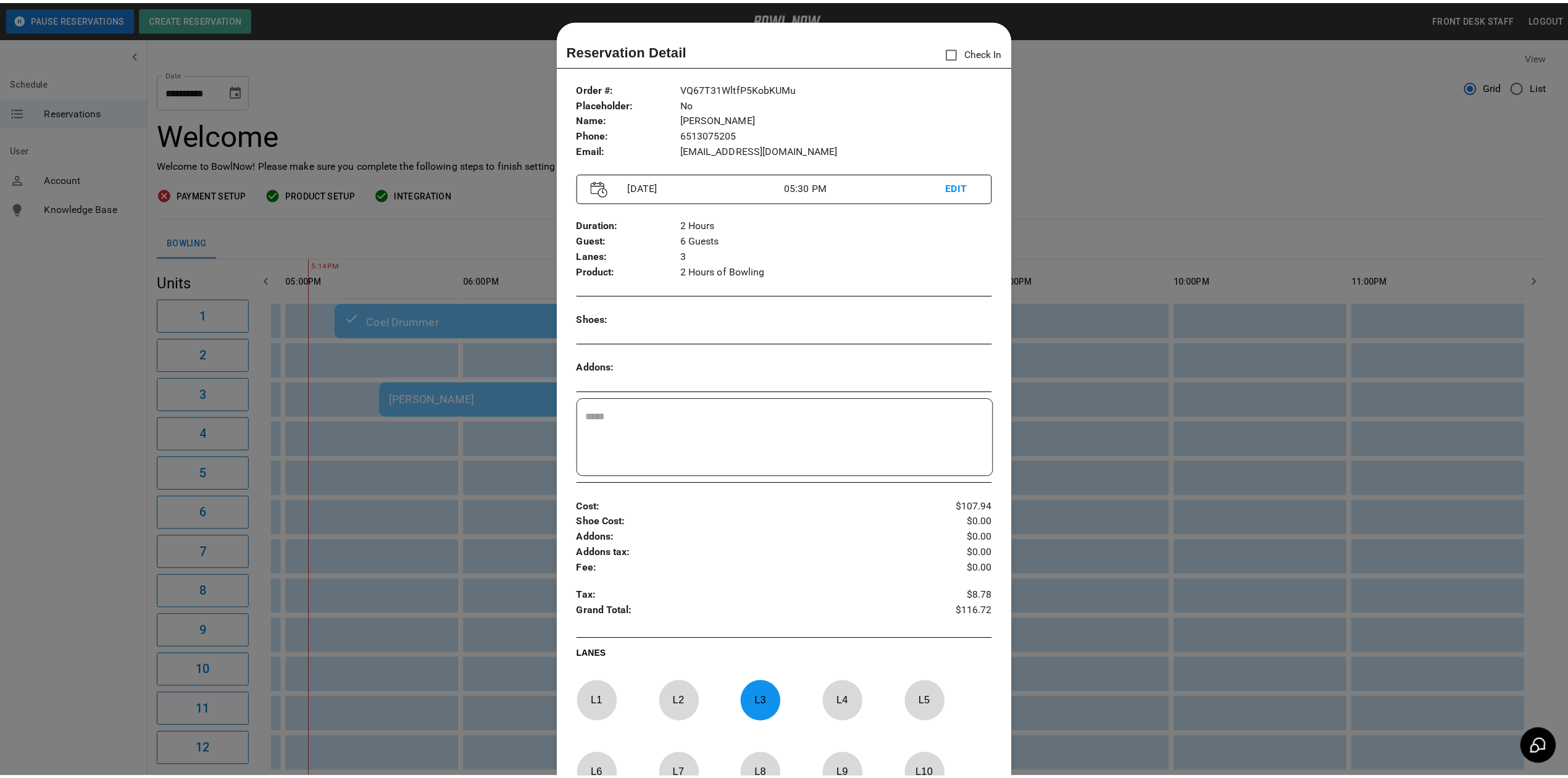
scroll to position [20, 0]
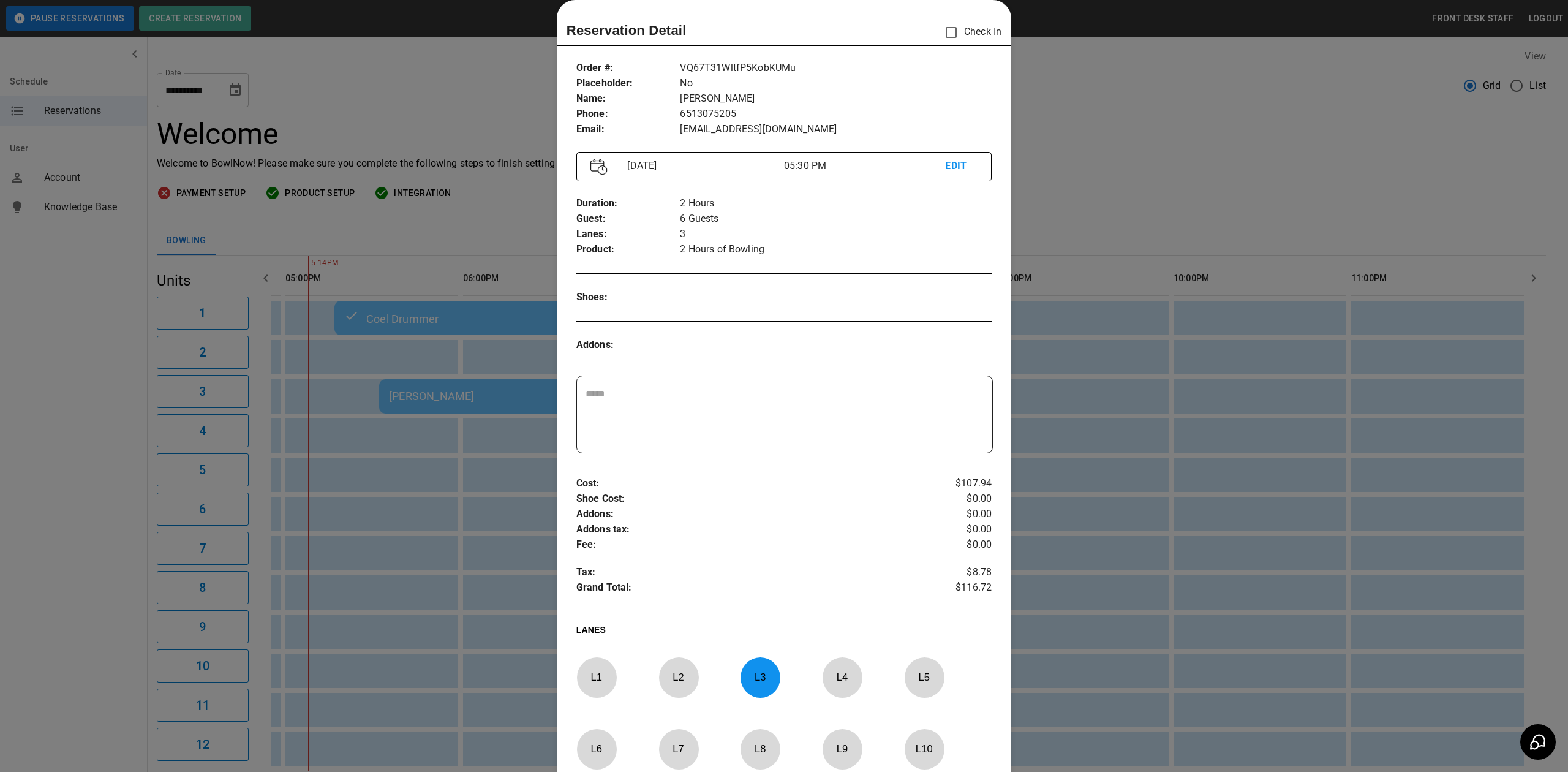
click at [1252, 123] on div at bounding box center [784, 386] width 1568 height 772
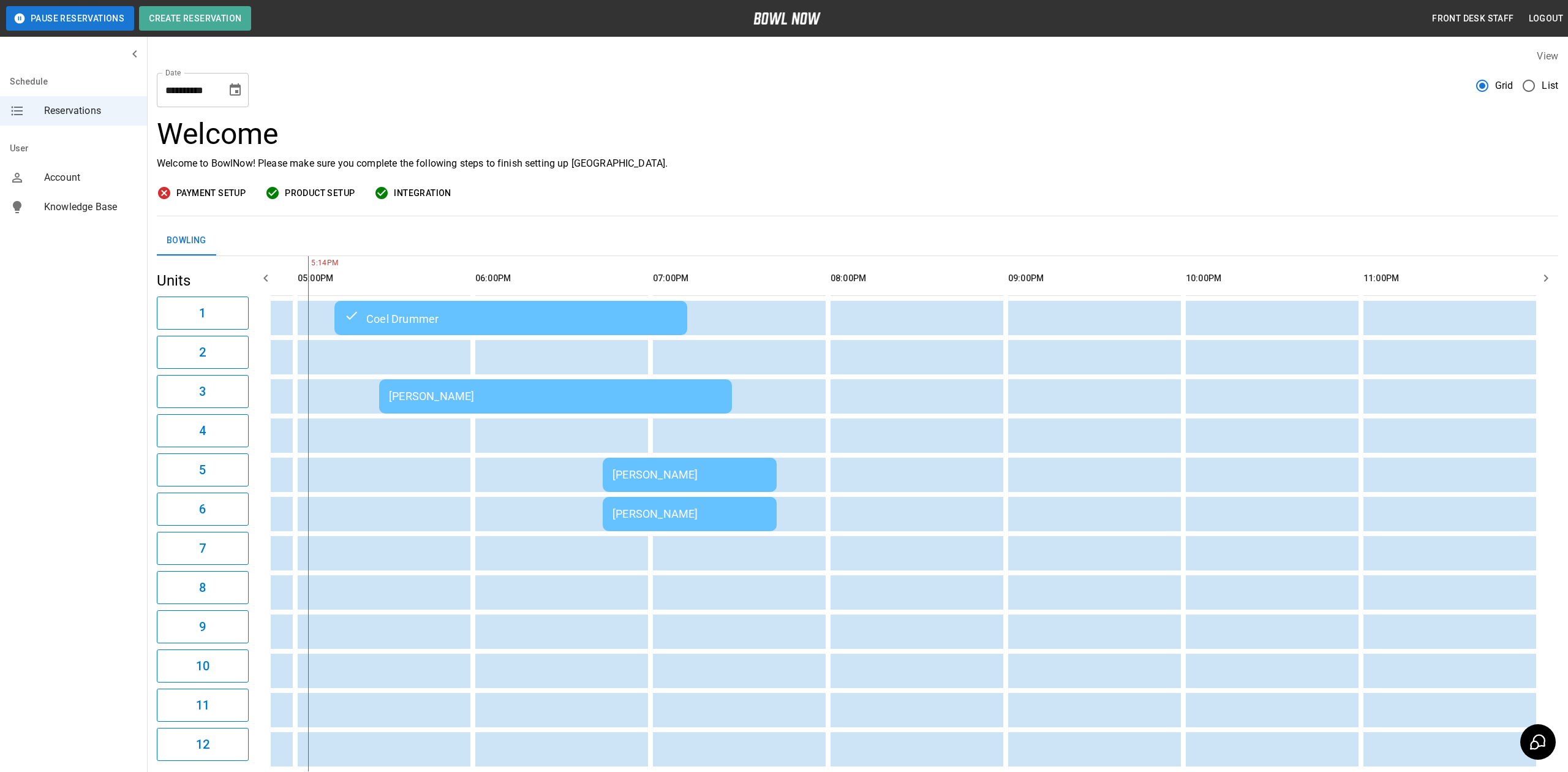
scroll to position [0, 1028]
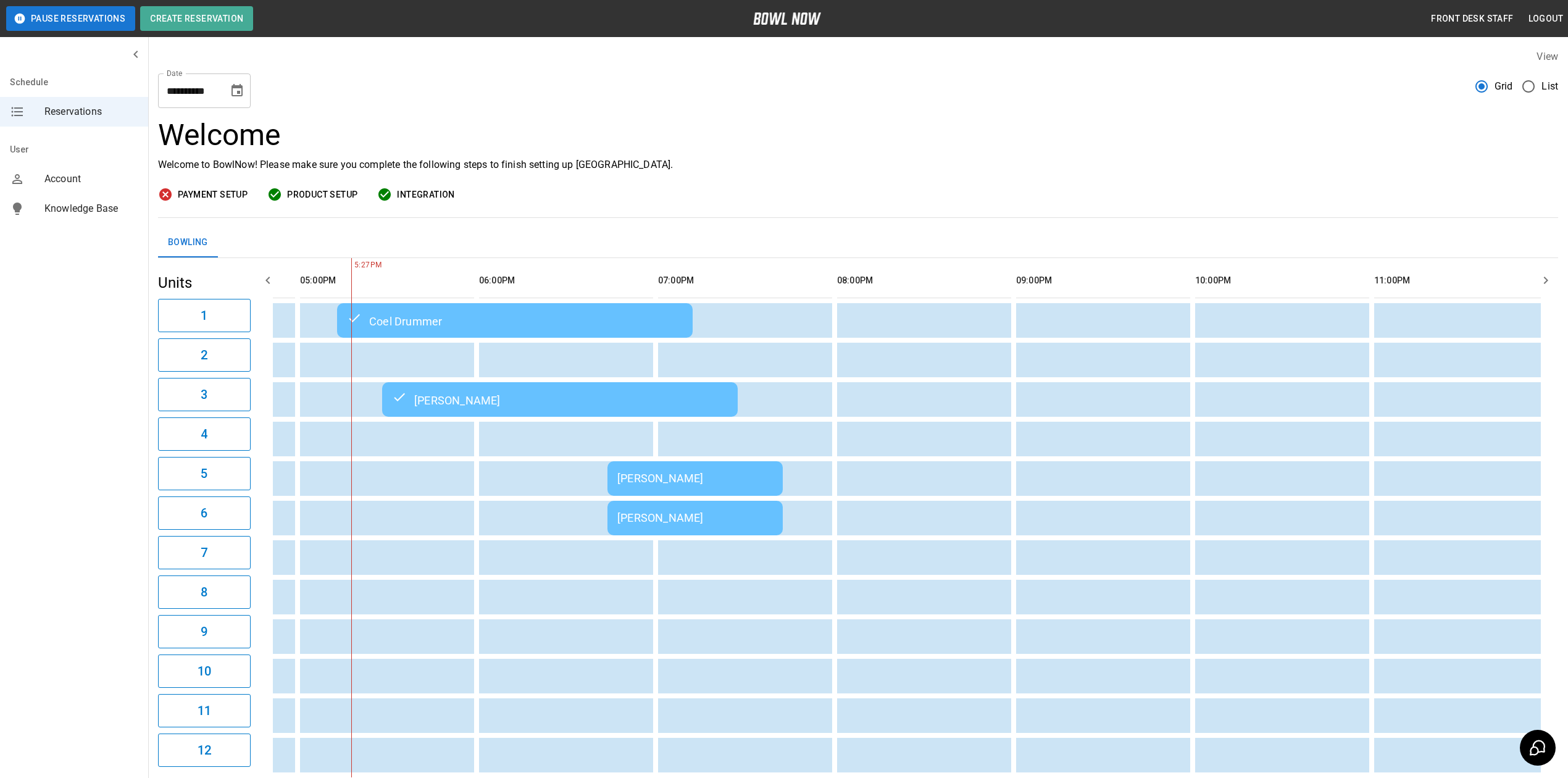
click at [679, 490] on td "[PERSON_NAME]" at bounding box center [695, 478] width 175 height 35
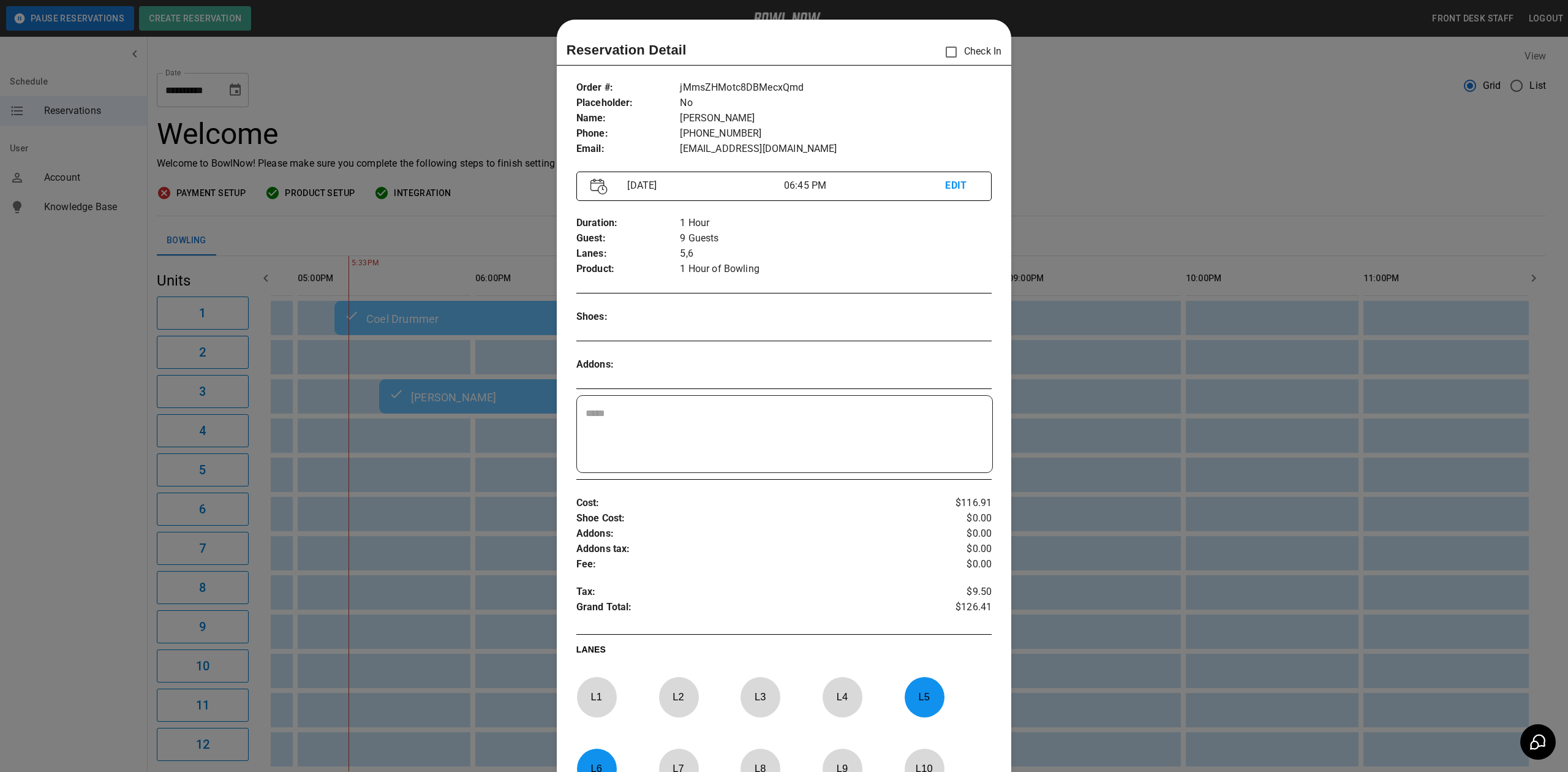
scroll to position [19, 0]
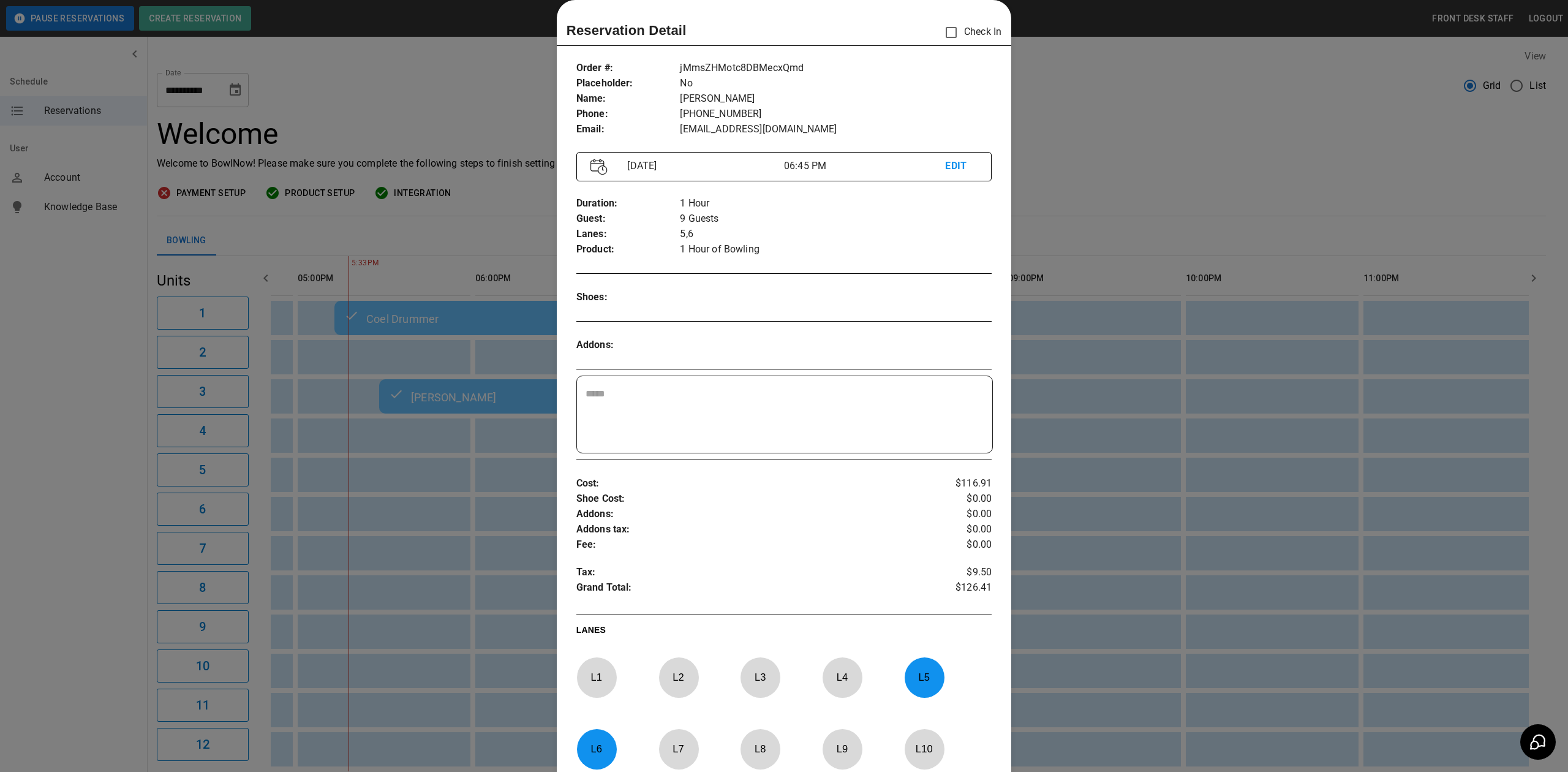
click at [405, 77] on div at bounding box center [784, 386] width 1568 height 772
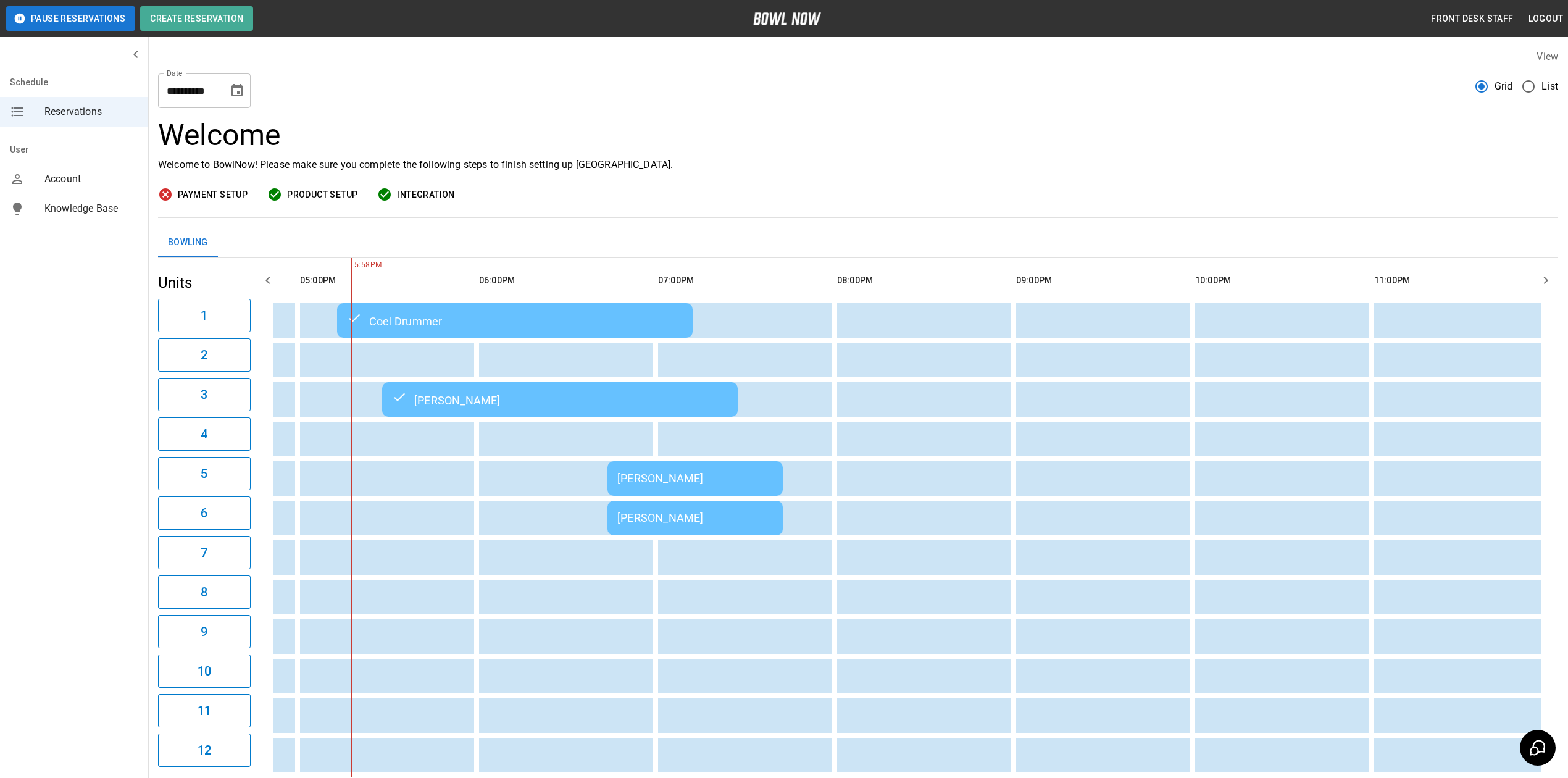
click at [637, 475] on div "[PERSON_NAME]" at bounding box center [695, 478] width 156 height 13
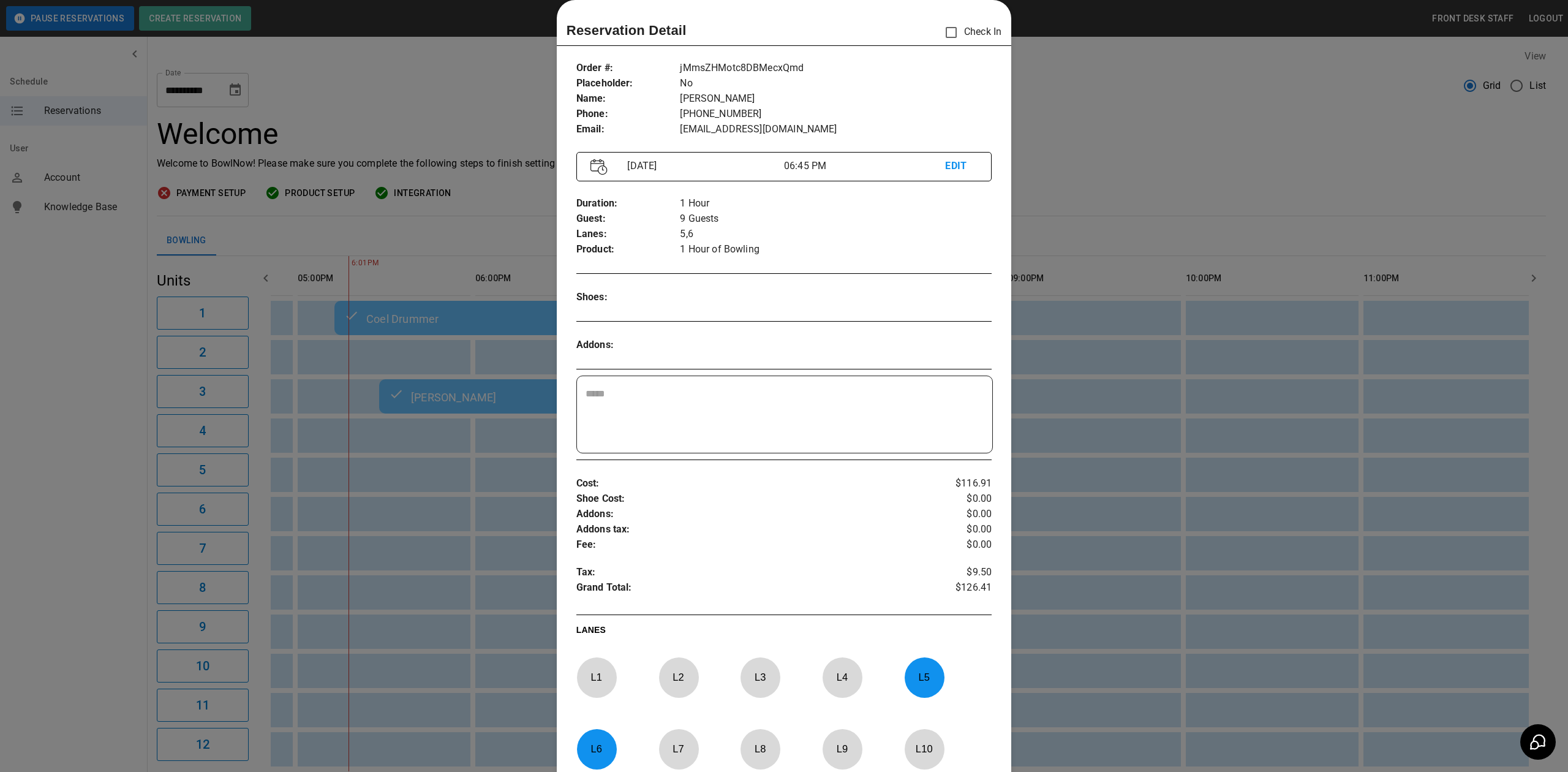
click at [1115, 160] on div at bounding box center [784, 386] width 1568 height 772
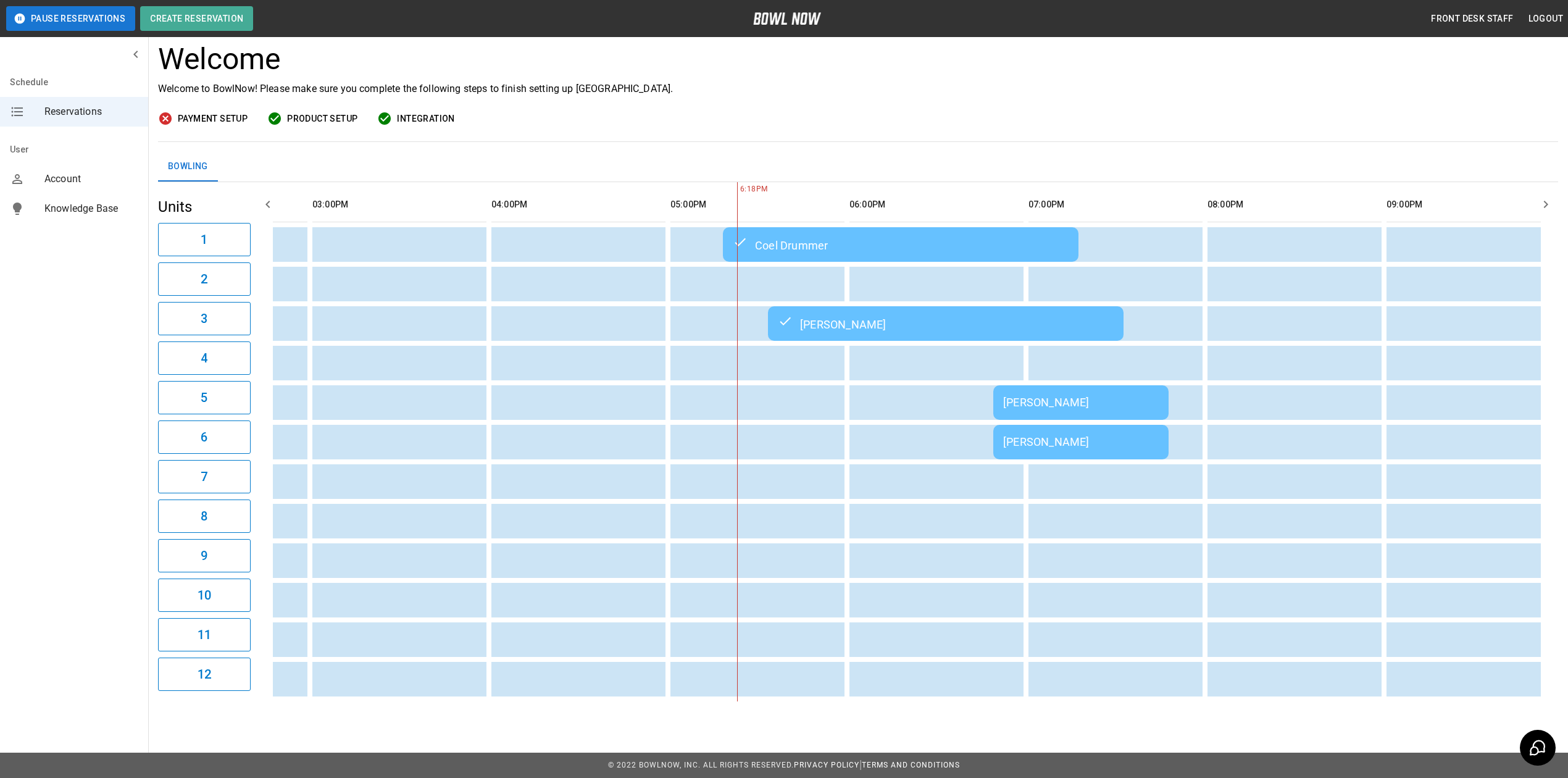
scroll to position [0, 0]
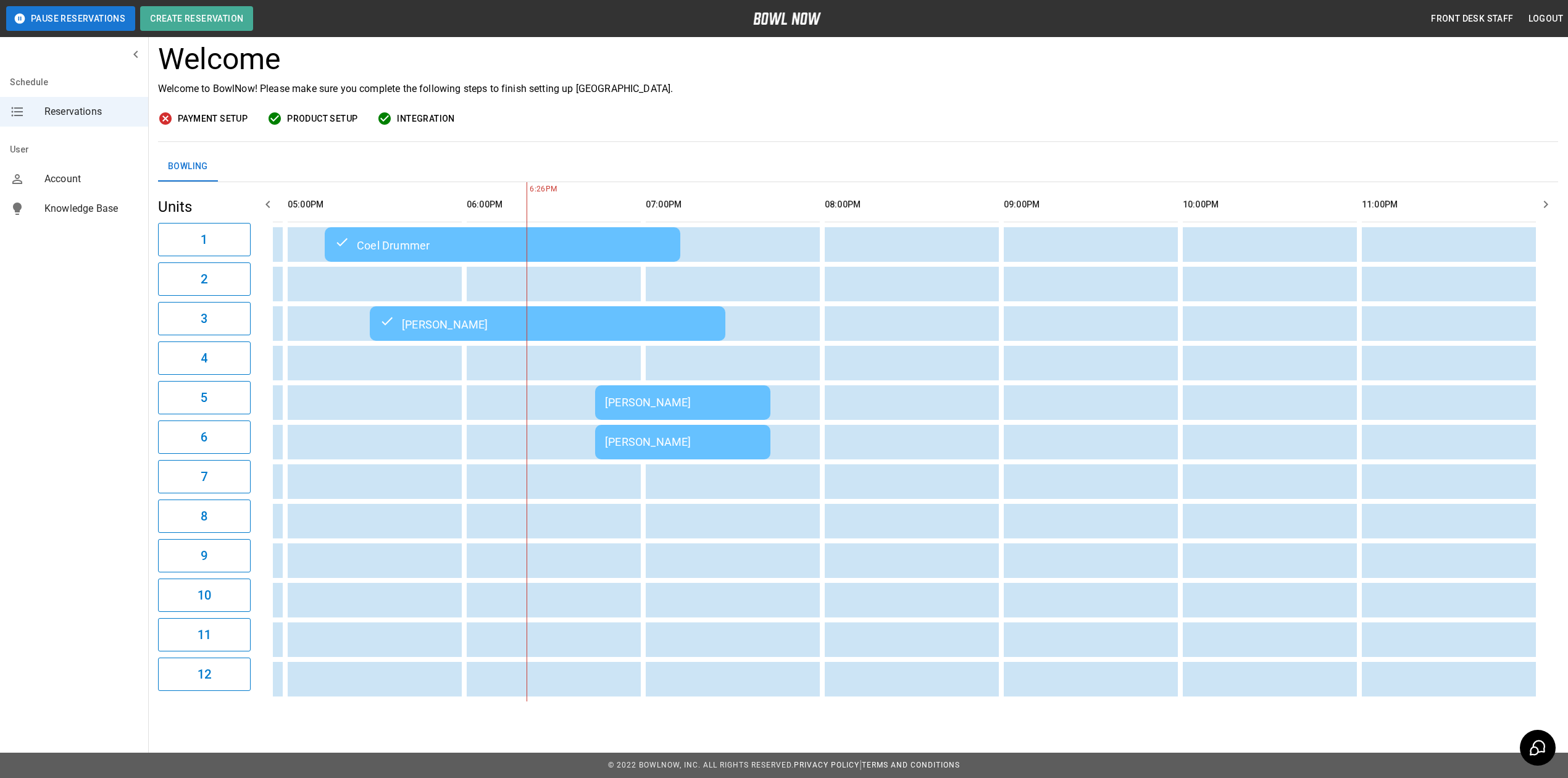
drag, startPoint x: 922, startPoint y: 115, endPoint x: 924, endPoint y: 122, distance: 7.3
click at [924, 121] on div "Welcome Welcome to BowlNow! Please make sure you complete the following steps t…" at bounding box center [857, 91] width 1400 height 100
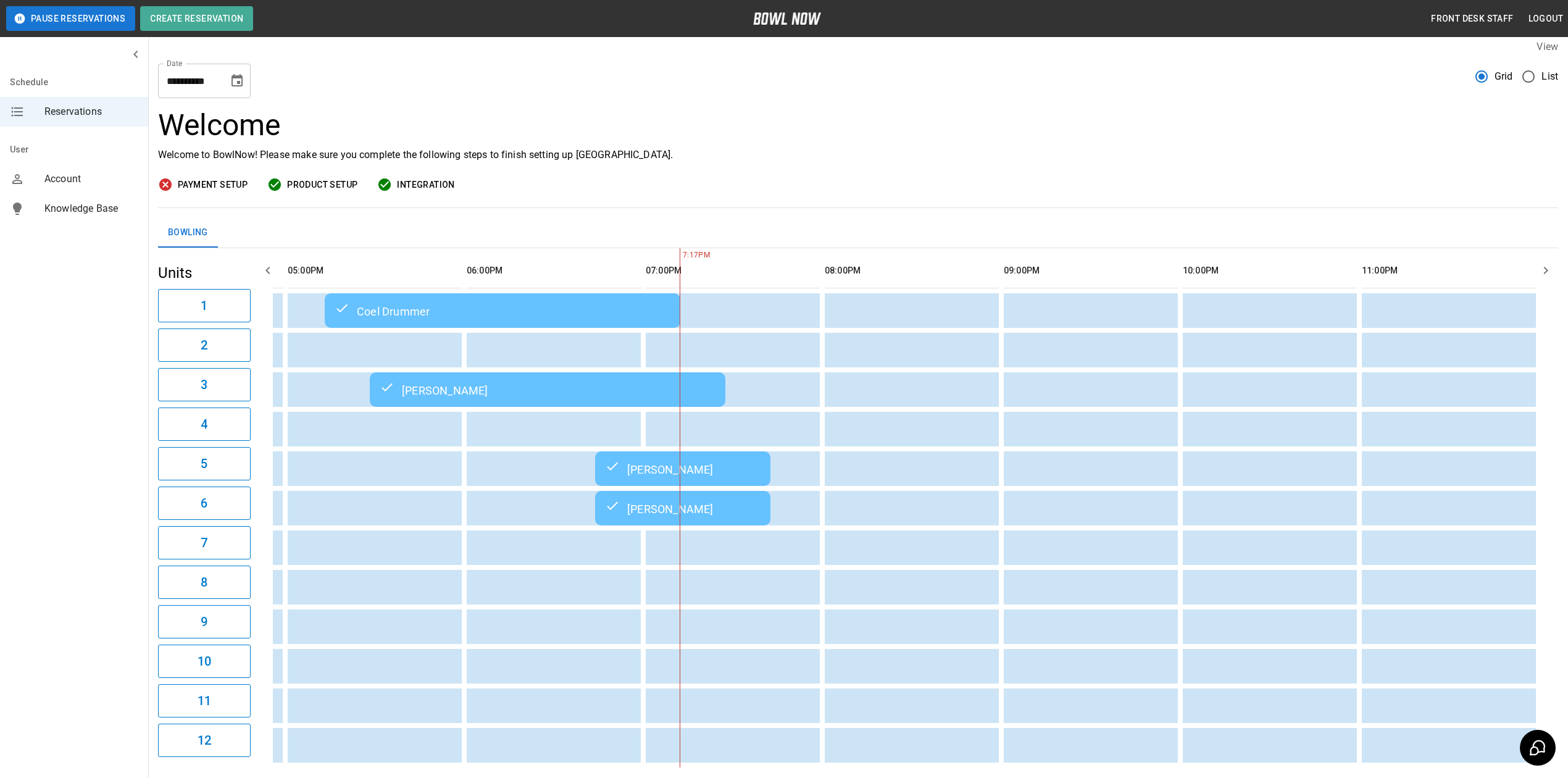
scroll to position [8, 0]
